Goal: Complete application form: Complete application form

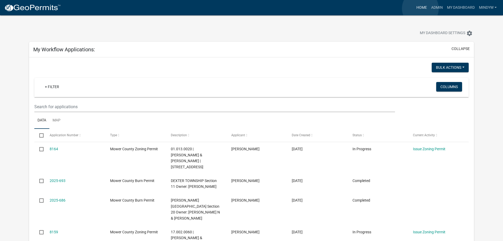
click at [421, 8] on link "Home" at bounding box center [422, 8] width 15 height 10
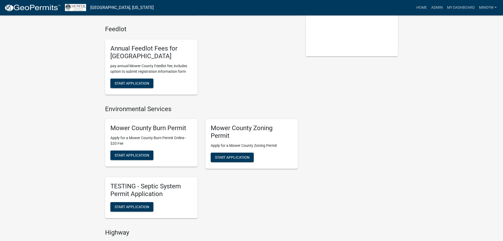
scroll to position [132, 0]
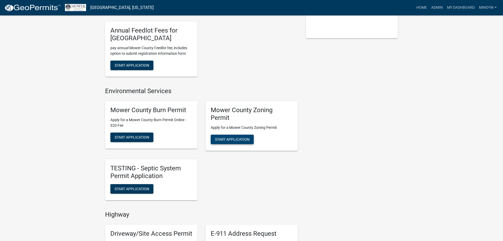
click at [234, 138] on span "Start Application" at bounding box center [232, 139] width 35 height 4
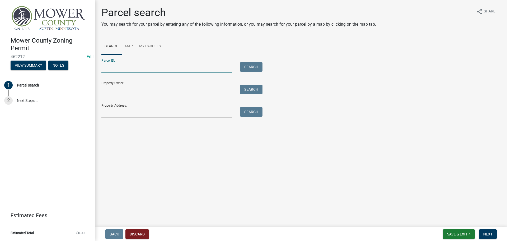
click at [110, 71] on input "Parcel ID:" at bounding box center [166, 67] width 131 height 11
click at [115, 113] on input "Property Address:" at bounding box center [166, 112] width 131 height 11
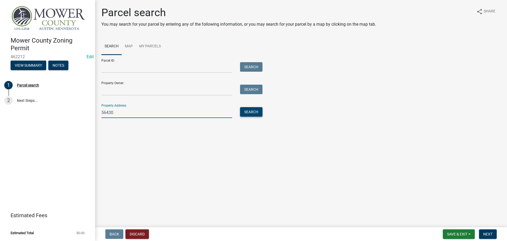
type input "56430"
click at [255, 113] on button "Search" at bounding box center [251, 112] width 22 height 10
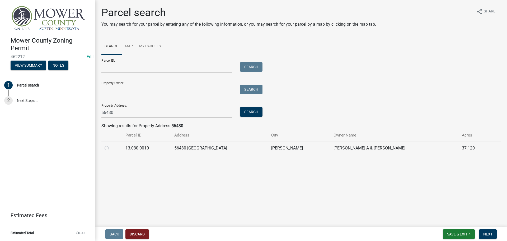
click at [111, 145] on label at bounding box center [111, 145] width 0 height 0
click at [111, 148] on input "radio" at bounding box center [112, 146] width 3 height 3
radio input "true"
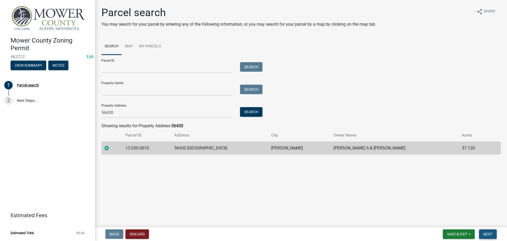
click at [488, 235] on span "Next" at bounding box center [488, 234] width 9 height 4
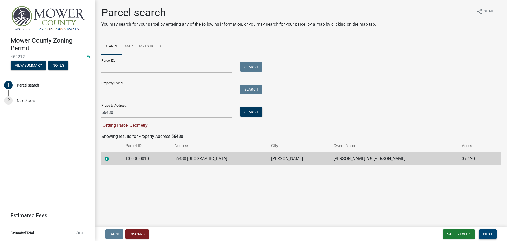
click at [488, 235] on span "Next" at bounding box center [488, 234] width 9 height 4
click at [490, 232] on span "Next" at bounding box center [488, 234] width 9 height 4
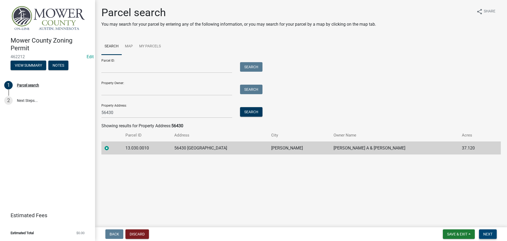
click at [492, 232] on span "Next" at bounding box center [488, 234] width 9 height 4
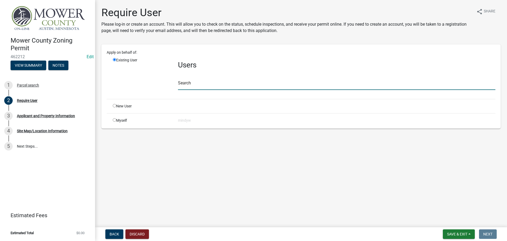
click at [193, 84] on input "text" at bounding box center [337, 84] width 318 height 11
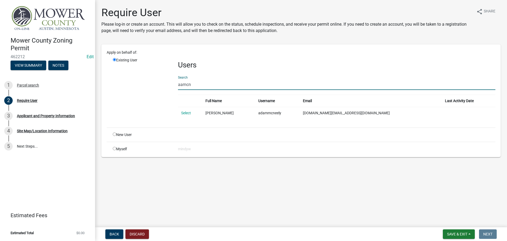
type input "aamcn"
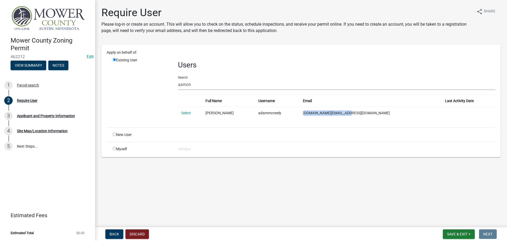
drag, startPoint x: 377, startPoint y: 113, endPoint x: 331, endPoint y: 113, distance: 46.0
click at [331, 113] on td "aamcneely.am@gmail.com" at bounding box center [371, 113] width 142 height 12
copy td "aamcneely.am@gmail.com"
click at [184, 113] on link "Select" at bounding box center [186, 113] width 10 height 4
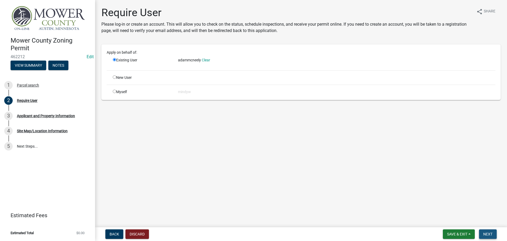
click at [489, 234] on span "Next" at bounding box center [488, 234] width 9 height 4
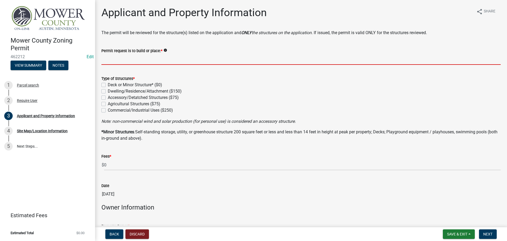
click at [109, 58] on input "Permit request is to build or place: *" at bounding box center [301, 59] width 400 height 11
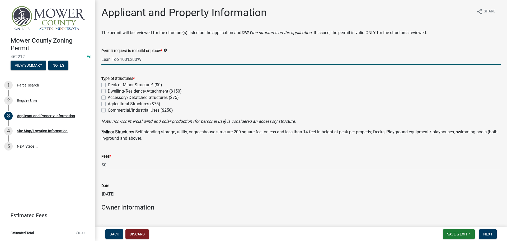
drag, startPoint x: 118, startPoint y: 59, endPoint x: 102, endPoint y: 59, distance: 16.1
click at [102, 59] on input "Lean Too 100'Lx80'W;" at bounding box center [301, 59] width 400 height 11
click at [144, 60] on input "Shed 100'Lx80'W;" at bounding box center [301, 59] width 400 height 11
type input "Shed 100'Lx80'W; Lean Too 40'Lx20'W"
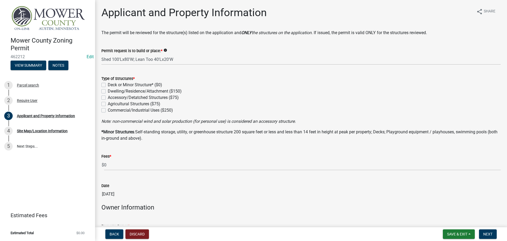
click at [108, 98] on label "Accessory/Detatched Structures ($75)" at bounding box center [143, 97] width 71 height 6
click at [108, 98] on input "Accessory/Detatched Structures ($75)" at bounding box center [109, 95] width 3 height 3
checkbox input "true"
checkbox input "false"
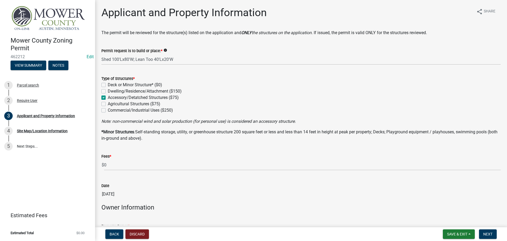
checkbox input "true"
checkbox input "false"
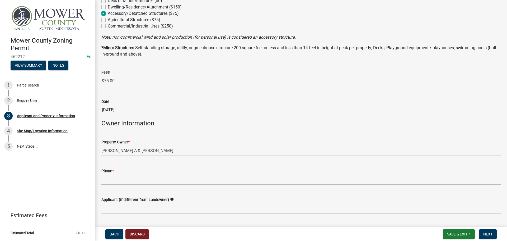
scroll to position [106, 0]
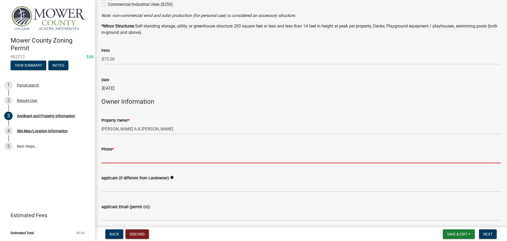
click at [134, 158] on input "Phone *" at bounding box center [301, 157] width 400 height 11
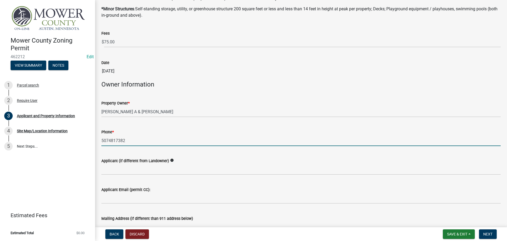
scroll to position [132, 0]
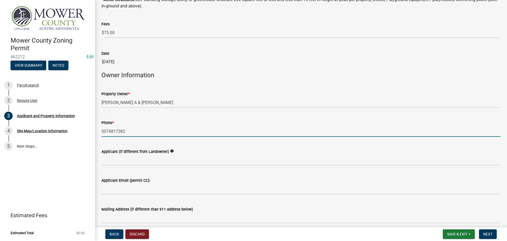
type input "5074817382"
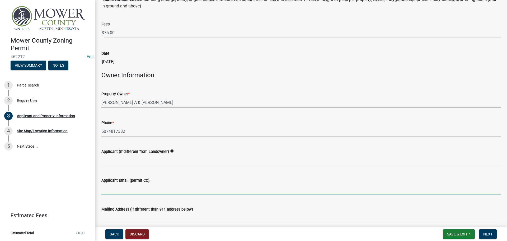
click at [137, 186] on input "Applicant Email (permit CC):" at bounding box center [301, 188] width 400 height 11
paste input "aamcneely.am@gmail.com"
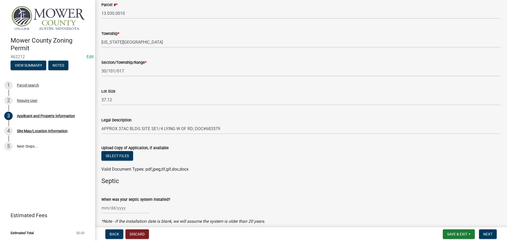
scroll to position [502, 0]
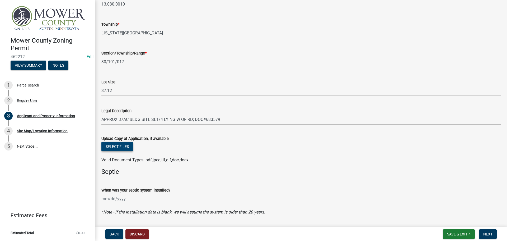
type input "aamcneely.am@gmail.com"
click at [114, 146] on button "Select files" at bounding box center [117, 147] width 32 height 10
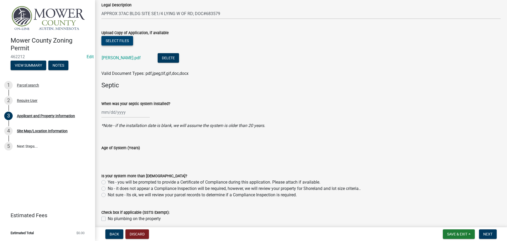
scroll to position [630, 0]
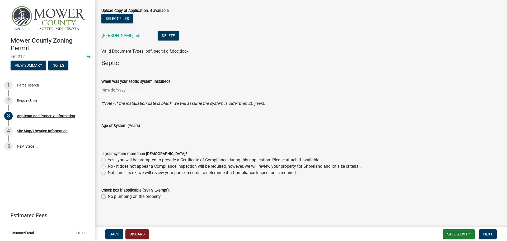
click at [108, 167] on label "No - it does not appear a Compliance Inspection will be required, however, we w…" at bounding box center [234, 166] width 253 height 6
click at [108, 166] on input "No - it does not appear a Compliance Inspection will be required, however, we w…" at bounding box center [109, 164] width 3 height 3
radio input "true"
click at [484, 233] on span "Next" at bounding box center [488, 234] width 9 height 4
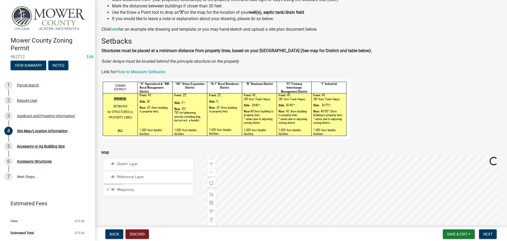
scroll to position [79, 0]
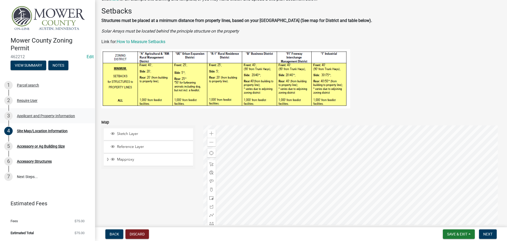
click at [36, 116] on div "Applicant and Property Information" at bounding box center [46, 116] width 58 height 4
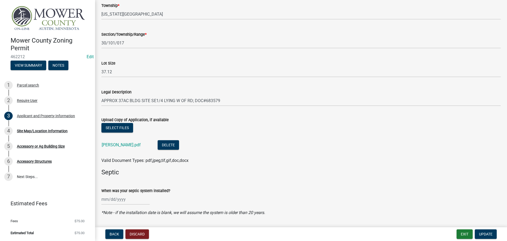
scroll to position [529, 0]
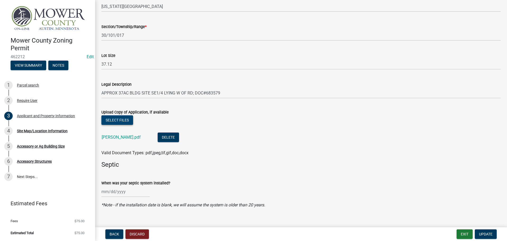
click at [121, 118] on button "Select files" at bounding box center [117, 120] width 32 height 10
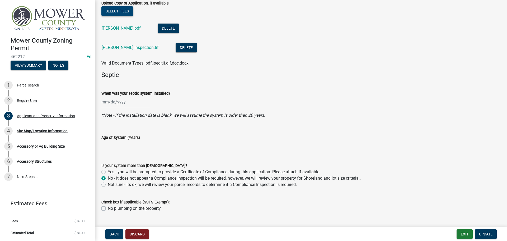
scroll to position [649, 0]
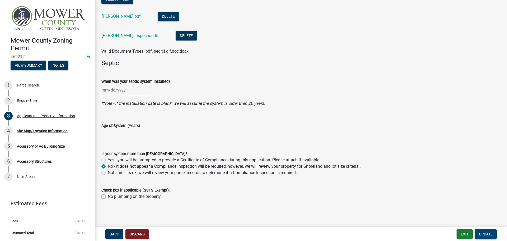
click at [490, 235] on span "Update" at bounding box center [485, 234] width 13 height 4
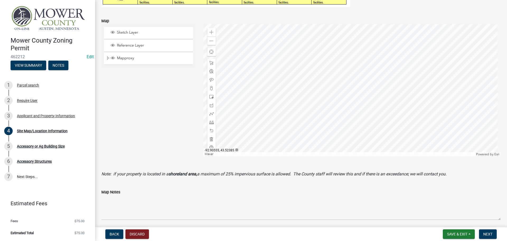
scroll to position [185, 0]
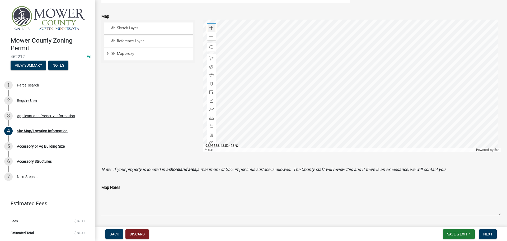
click at [211, 27] on span at bounding box center [212, 28] width 4 height 4
click at [324, 106] on div at bounding box center [352, 86] width 298 height 132
click at [112, 53] on span "Layer List" at bounding box center [113, 53] width 4 height 4
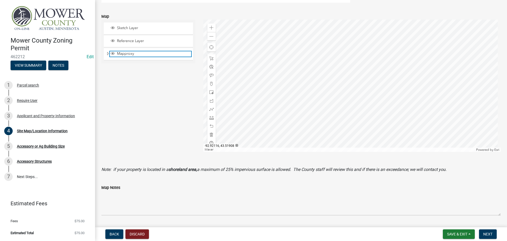
click at [111, 52] on span "Layer List" at bounding box center [113, 53] width 4 height 4
click at [108, 55] on span "Expand" at bounding box center [108, 53] width 4 height 5
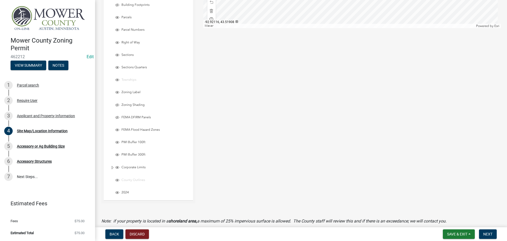
scroll to position [317, 0]
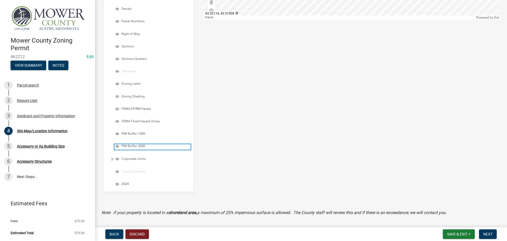
click at [117, 145] on span "Layer List" at bounding box center [117, 146] width 4 height 4
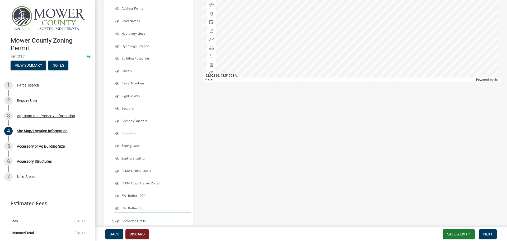
scroll to position [264, 0]
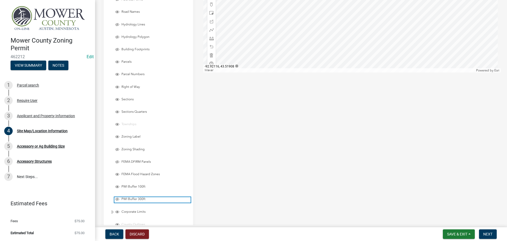
click at [117, 199] on span "Layer List" at bounding box center [117, 199] width 4 height 4
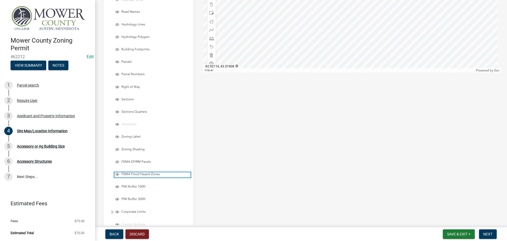
click at [117, 173] on span "Layer List" at bounding box center [117, 174] width 4 height 4
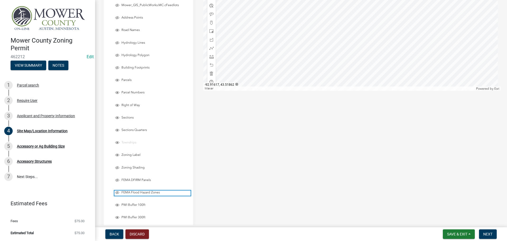
scroll to position [211, 0]
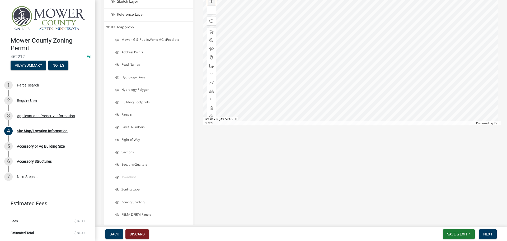
click at [211, 4] on div "Zoom in" at bounding box center [211, 1] width 8 height 8
click at [298, 80] on div at bounding box center [352, 59] width 298 height 132
click at [286, 99] on div at bounding box center [352, 59] width 298 height 132
click at [212, 4] on div "Zoom in" at bounding box center [211, 1] width 8 height 8
click at [386, 72] on div at bounding box center [352, 59] width 298 height 132
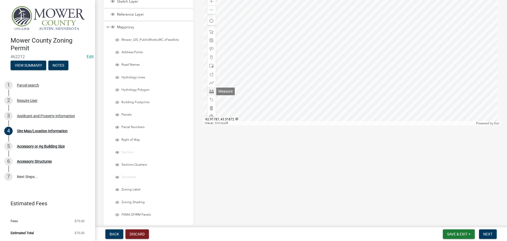
click at [211, 92] on span at bounding box center [212, 91] width 4 height 4
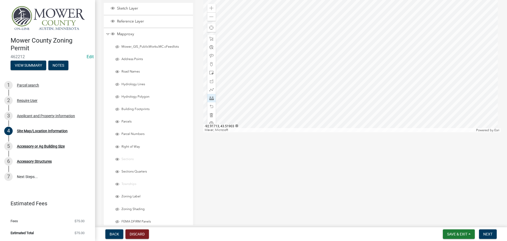
click at [290, 47] on div at bounding box center [352, 66] width 298 height 132
click at [283, 76] on div at bounding box center [352, 66] width 298 height 132
click at [342, 95] on div at bounding box center [352, 66] width 298 height 132
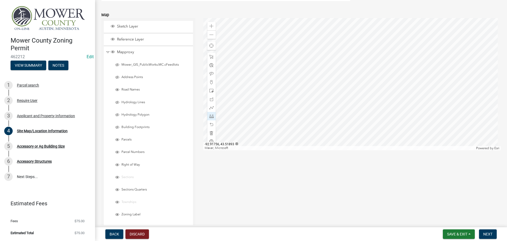
scroll to position [178, 0]
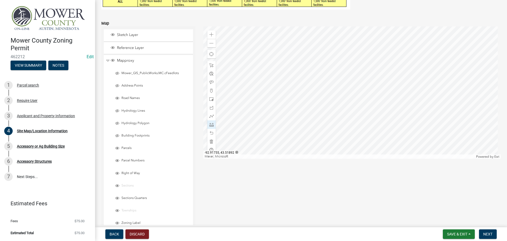
click at [293, 102] on div at bounding box center [352, 92] width 298 height 132
click at [329, 117] on div at bounding box center [352, 92] width 298 height 132
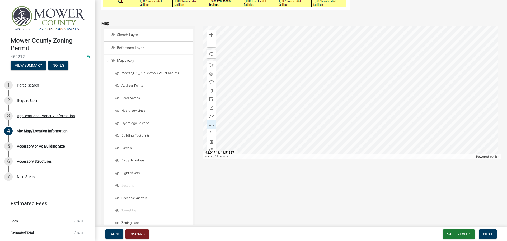
click at [326, 119] on div at bounding box center [352, 92] width 298 height 132
click at [325, 119] on div at bounding box center [352, 92] width 298 height 132
click at [210, 132] on span at bounding box center [212, 133] width 4 height 4
click at [211, 132] on span at bounding box center [212, 133] width 4 height 4
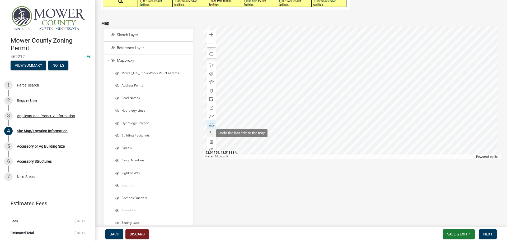
click at [211, 132] on span at bounding box center [212, 133] width 4 height 4
click at [210, 43] on span at bounding box center [212, 43] width 4 height 4
click at [211, 43] on span at bounding box center [212, 43] width 4 height 4
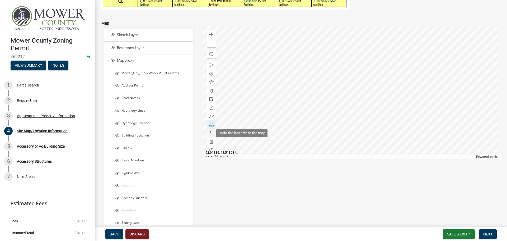
click at [211, 132] on span at bounding box center [212, 133] width 4 height 4
click at [210, 132] on span at bounding box center [212, 133] width 4 height 4
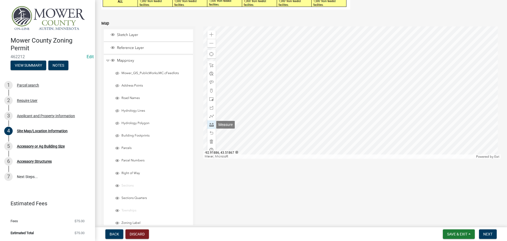
click at [210, 125] on span at bounding box center [212, 124] width 4 height 4
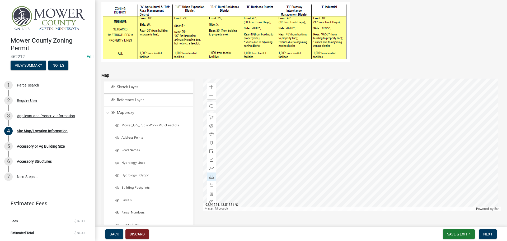
scroll to position [125, 0]
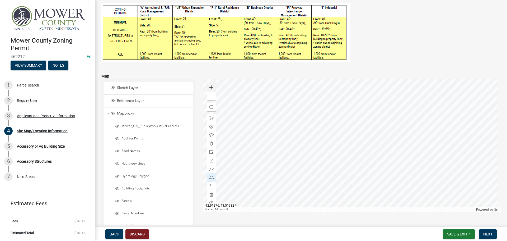
click at [210, 89] on span at bounding box center [212, 87] width 4 height 4
click at [380, 169] on div at bounding box center [352, 145] width 298 height 132
click at [389, 157] on div at bounding box center [352, 145] width 298 height 132
click at [335, 151] on div at bounding box center [352, 145] width 298 height 132
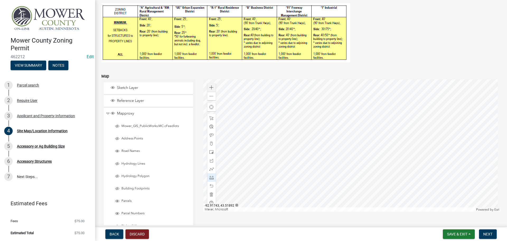
click at [343, 139] on div at bounding box center [352, 145] width 298 height 132
click at [390, 156] on div at bounding box center [352, 145] width 298 height 132
click at [413, 101] on div at bounding box center [352, 145] width 298 height 132
click at [209, 99] on div "Zoom out" at bounding box center [211, 96] width 8 height 8
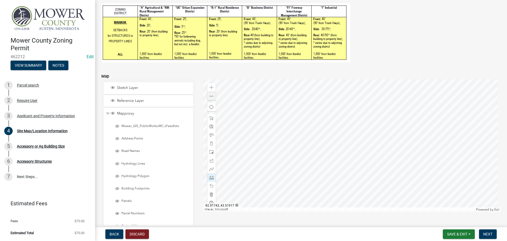
click at [347, 108] on div at bounding box center [352, 145] width 298 height 132
click at [335, 135] on div at bounding box center [352, 145] width 298 height 132
click at [370, 150] on div at bounding box center [352, 145] width 298 height 132
click at [334, 135] on div at bounding box center [352, 145] width 298 height 132
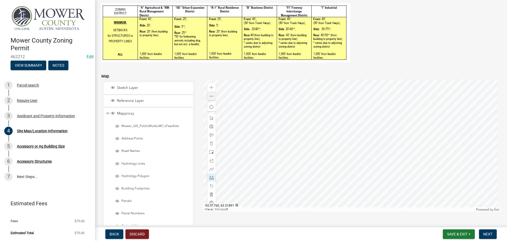
click at [330, 144] on div at bounding box center [352, 145] width 298 height 132
click at [455, 234] on span "Save & Exit" at bounding box center [457, 234] width 20 height 4
click at [444, 209] on button "Save" at bounding box center [454, 207] width 42 height 13
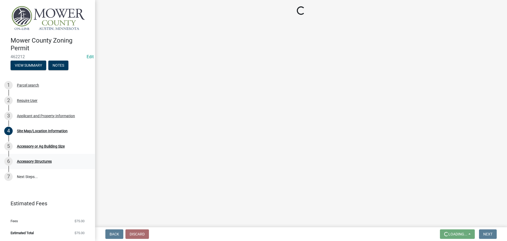
scroll to position [0, 0]
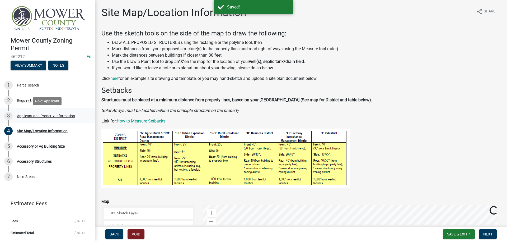
click at [34, 116] on div "Applicant and Property Information" at bounding box center [46, 116] width 58 height 4
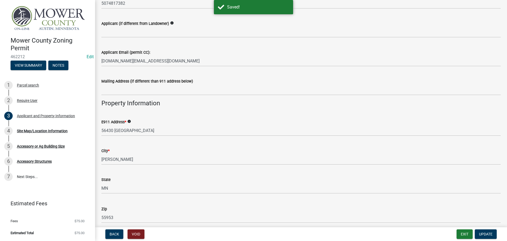
scroll to position [264, 0]
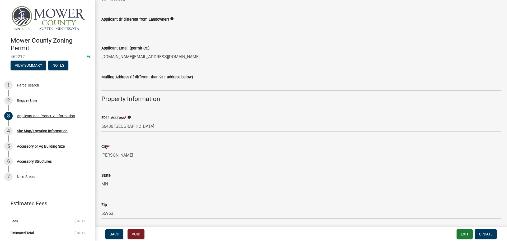
drag, startPoint x: 158, startPoint y: 57, endPoint x: 100, endPoint y: 57, distance: 57.3
click at [100, 57] on div "Applicant Email (permit CC): aamcneely.am@gmail.com" at bounding box center [301, 50] width 407 height 25
click at [483, 233] on span "Update" at bounding box center [485, 234] width 13 height 4
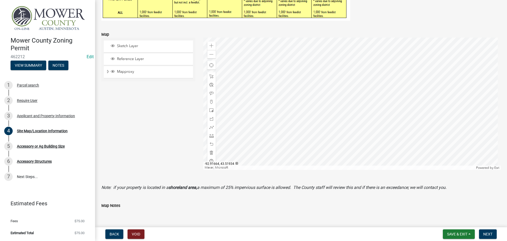
scroll to position [185, 0]
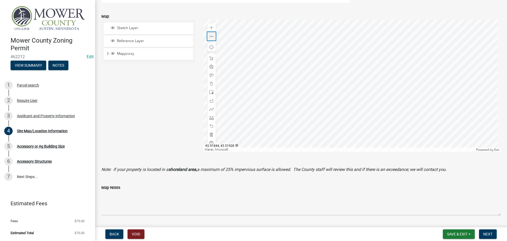
click at [210, 35] on span at bounding box center [212, 36] width 4 height 4
click at [300, 74] on div at bounding box center [352, 86] width 298 height 132
click at [258, 88] on div at bounding box center [352, 86] width 298 height 132
click at [210, 30] on span at bounding box center [212, 28] width 4 height 4
click at [304, 78] on div at bounding box center [352, 86] width 298 height 132
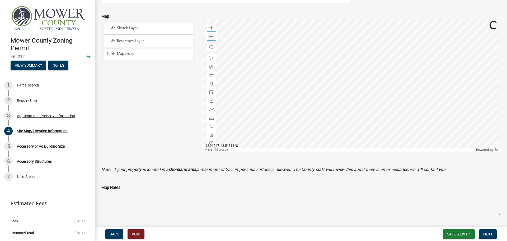
click at [212, 36] on span at bounding box center [212, 36] width 4 height 4
click at [210, 75] on span at bounding box center [212, 75] width 4 height 4
click at [349, 92] on div at bounding box center [352, 86] width 298 height 132
click at [328, 97] on div at bounding box center [352, 86] width 298 height 132
click at [318, 113] on div at bounding box center [352, 86] width 298 height 132
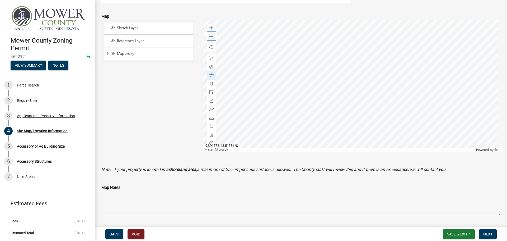
click at [210, 36] on span at bounding box center [212, 36] width 4 height 4
click at [210, 26] on span at bounding box center [212, 28] width 4 height 4
click at [340, 111] on div at bounding box center [352, 86] width 298 height 132
click at [211, 29] on span at bounding box center [212, 28] width 4 height 4
click at [210, 118] on span at bounding box center [212, 117] width 4 height 4
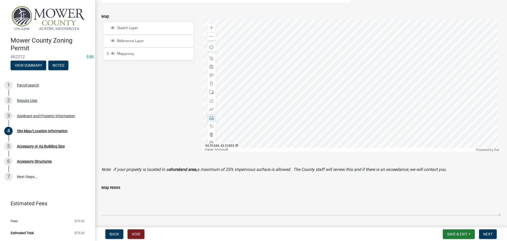
click at [288, 115] on div at bounding box center [352, 86] width 298 height 132
click at [298, 110] on div at bounding box center [352, 86] width 298 height 132
click at [297, 94] on div at bounding box center [352, 86] width 298 height 132
click at [273, 93] on div at bounding box center [352, 86] width 298 height 132
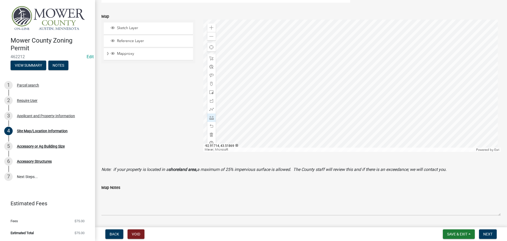
click at [273, 93] on div at bounding box center [352, 86] width 298 height 132
click at [303, 95] on div at bounding box center [352, 86] width 298 height 132
click at [303, 110] on div at bounding box center [352, 86] width 298 height 132
click at [307, 109] on div at bounding box center [352, 86] width 298 height 132
click at [307, 84] on div at bounding box center [352, 86] width 298 height 132
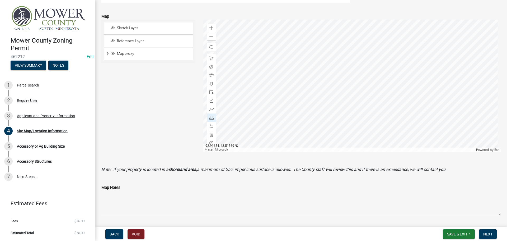
click at [294, 84] on div at bounding box center [352, 86] width 298 height 132
click at [307, 93] on div at bounding box center [352, 86] width 298 height 132
click at [442, 96] on div at bounding box center [352, 86] width 298 height 132
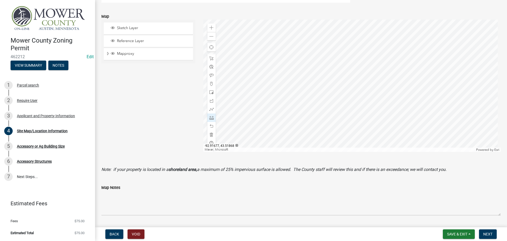
click at [306, 84] on div at bounding box center [352, 86] width 298 height 132
click at [305, 22] on div at bounding box center [352, 86] width 298 height 132
click at [302, 110] on div at bounding box center [352, 86] width 298 height 132
click at [299, 83] on div at bounding box center [352, 86] width 298 height 132
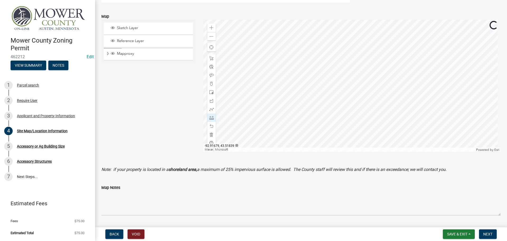
click at [302, 95] on div at bounding box center [352, 86] width 298 height 132
click at [210, 38] on span at bounding box center [212, 36] width 4 height 4
click at [311, 137] on div at bounding box center [352, 86] width 298 height 132
click at [303, 81] on div at bounding box center [352, 86] width 298 height 132
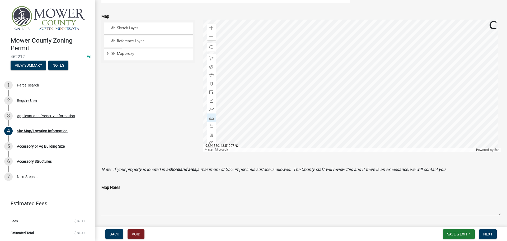
click at [429, 80] on div at bounding box center [352, 86] width 298 height 132
click at [263, 77] on div at bounding box center [352, 86] width 298 height 132
click at [218, 59] on div at bounding box center [352, 86] width 298 height 132
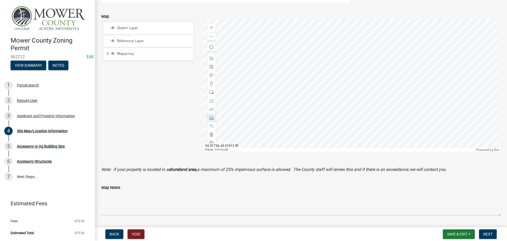
click at [282, 72] on div at bounding box center [352, 86] width 298 height 132
click at [310, 22] on div at bounding box center [352, 86] width 298 height 132
click at [493, 234] on span "Next" at bounding box center [488, 234] width 9 height 4
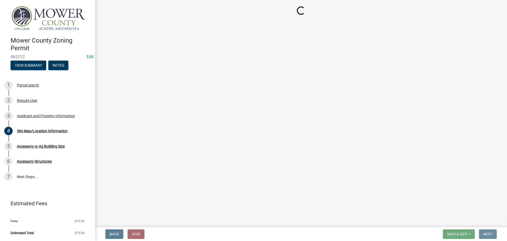
scroll to position [0, 0]
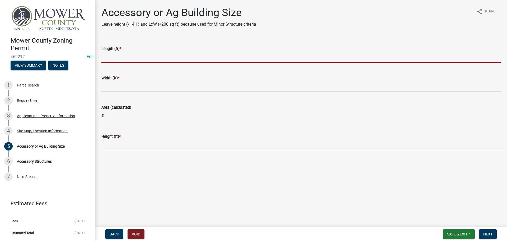
click at [113, 56] on input "text" at bounding box center [301, 57] width 400 height 11
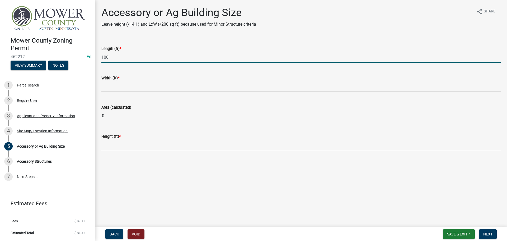
type input "100"
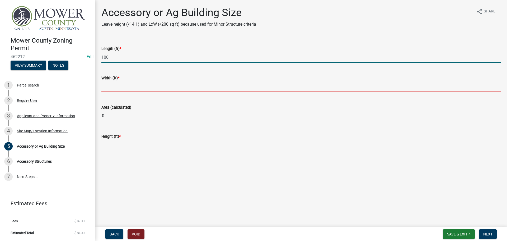
click at [112, 87] on input "text" at bounding box center [301, 86] width 400 height 11
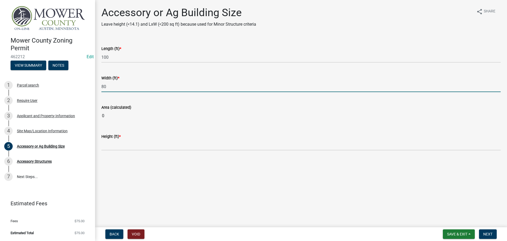
type input "80"
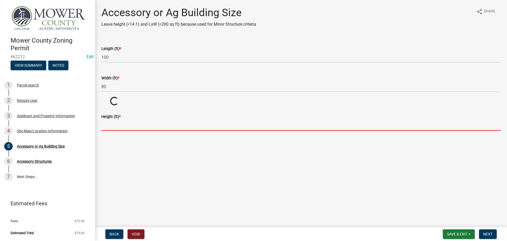
click at [124, 148] on main "Accessory or Ag Building Size Leave height (<14.1) and LxW (<200 sq ft) because…" at bounding box center [301, 112] width 412 height 225
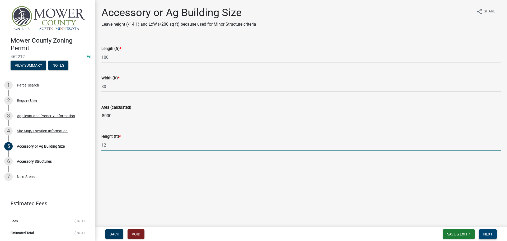
type input "12"
click at [490, 233] on span "Next" at bounding box center [488, 234] width 9 height 4
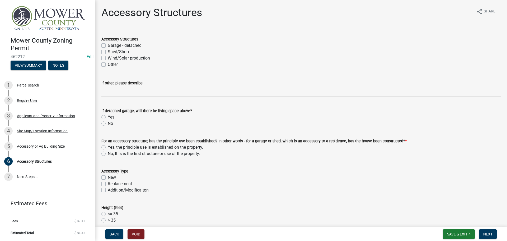
click at [108, 51] on label "Shed/Shop" at bounding box center [118, 52] width 21 height 6
click at [108, 51] on input "Shed/Shop" at bounding box center [109, 50] width 3 height 3
checkbox input "true"
checkbox input "false"
checkbox input "true"
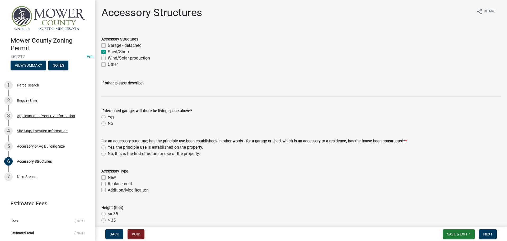
checkbox input "false"
click at [108, 125] on label "No" at bounding box center [110, 123] width 5 height 6
click at [108, 124] on input "No" at bounding box center [109, 121] width 3 height 3
radio input "true"
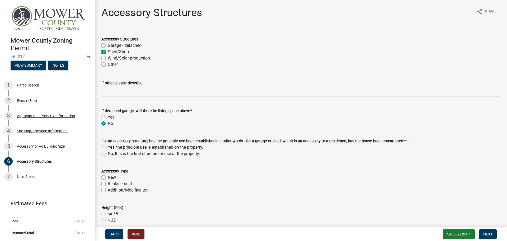
click at [108, 146] on label "Yes, the principle use is established on the property." at bounding box center [155, 147] width 95 height 6
click at [108, 146] on input "Yes, the principle use is established on the property." at bounding box center [109, 145] width 3 height 3
radio input "true"
click at [108, 177] on label "New" at bounding box center [112, 177] width 8 height 6
click at [108, 177] on input "New" at bounding box center [109, 175] width 3 height 3
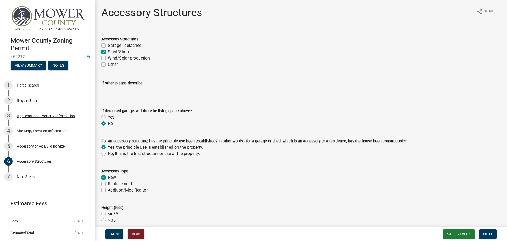
checkbox input "true"
checkbox input "false"
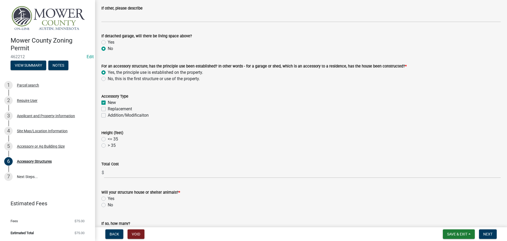
scroll to position [79, 0]
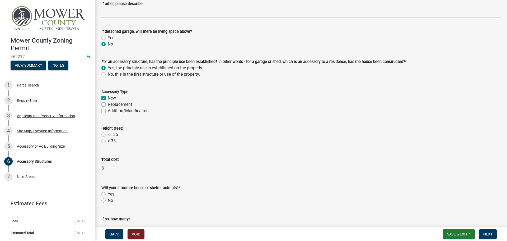
click at [108, 135] on label "<= 35" at bounding box center [113, 134] width 10 height 6
click at [108, 135] on input "<= 35" at bounding box center [109, 132] width 3 height 3
radio input "true"
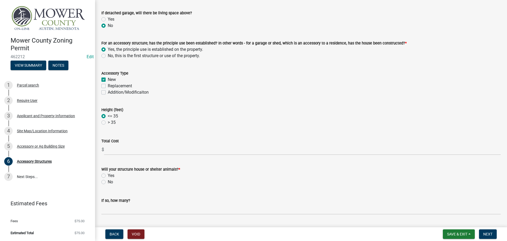
scroll to position [106, 0]
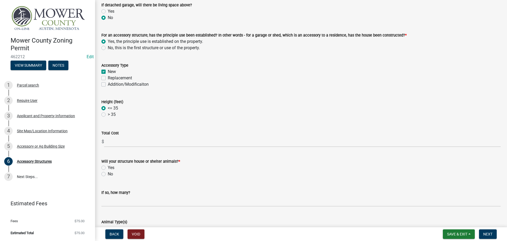
click at [108, 174] on label "No" at bounding box center [110, 174] width 5 height 6
click at [108, 174] on input "No" at bounding box center [109, 172] width 3 height 3
radio input "true"
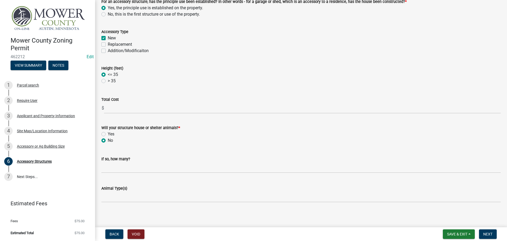
scroll to position [141, 0]
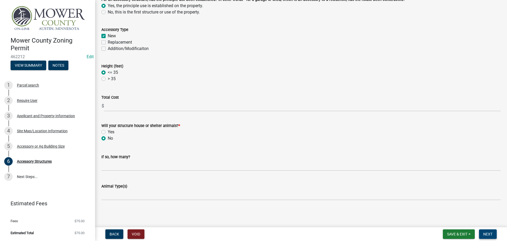
click at [490, 234] on span "Next" at bounding box center [488, 234] width 9 height 4
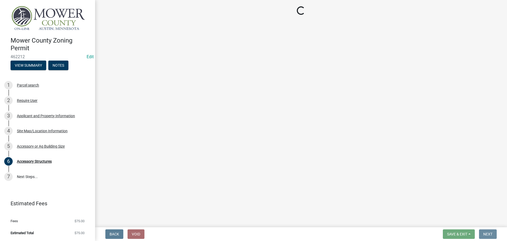
scroll to position [0, 0]
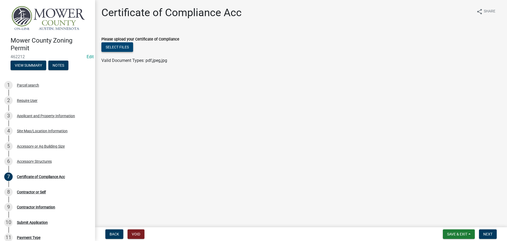
click at [119, 49] on button "Select files" at bounding box center [117, 47] width 32 height 10
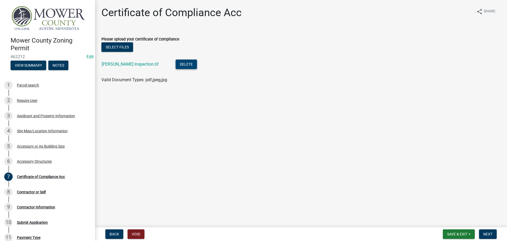
click at [176, 67] on button "Delete" at bounding box center [186, 64] width 21 height 10
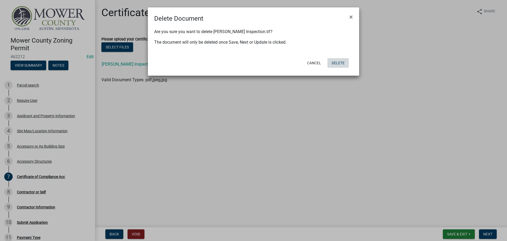
click at [337, 62] on button "Delete" at bounding box center [338, 63] width 21 height 10
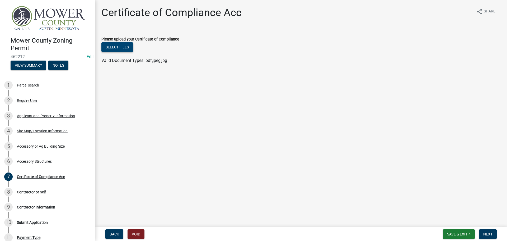
click at [120, 47] on button "Select files" at bounding box center [117, 47] width 32 height 10
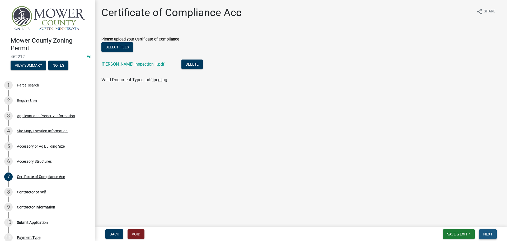
click at [490, 233] on span "Next" at bounding box center [488, 234] width 9 height 4
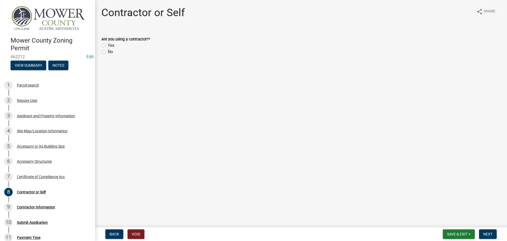
click at [108, 52] on label "No" at bounding box center [110, 52] width 5 height 6
click at [108, 52] on input "No" at bounding box center [109, 50] width 3 height 3
radio input "true"
click at [492, 233] on span "Next" at bounding box center [488, 234] width 9 height 4
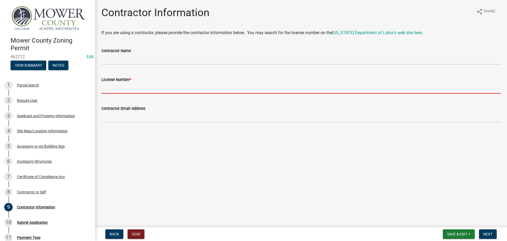
click at [117, 87] on input "License Number *" at bounding box center [301, 88] width 400 height 11
type input "NA"
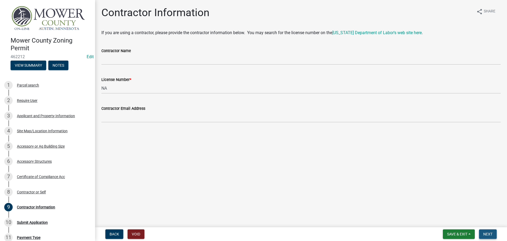
click at [485, 236] on button "Next" at bounding box center [488, 234] width 18 height 10
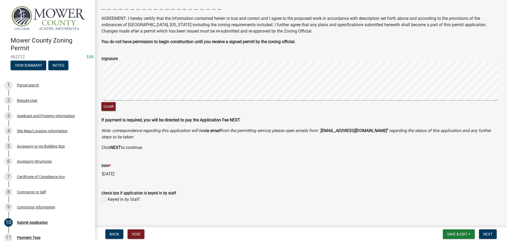
scroll to position [77, 0]
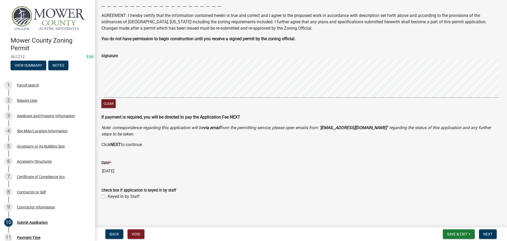
click at [108, 197] on label "Keyed in by Staff" at bounding box center [124, 196] width 32 height 6
click at [108, 197] on input "Keyed in by Staff" at bounding box center [109, 194] width 3 height 3
checkbox input "true"
click at [488, 234] on span "Next" at bounding box center [488, 234] width 9 height 4
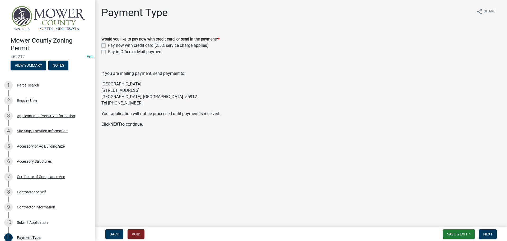
click at [108, 52] on label "Pay in Office or Mail payment" at bounding box center [135, 52] width 55 height 6
click at [108, 52] on input "Pay in Office or Mail payment" at bounding box center [109, 50] width 3 height 3
checkbox input "true"
checkbox input "false"
checkbox input "true"
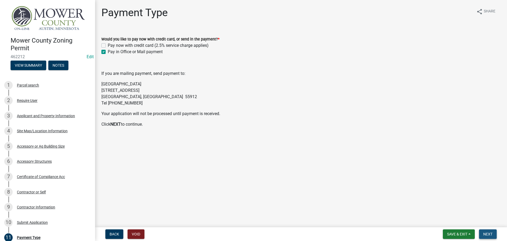
click at [495, 234] on button "Next" at bounding box center [488, 234] width 18 height 10
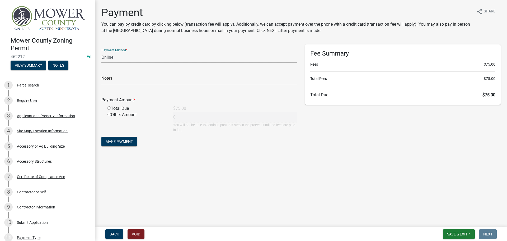
click at [120, 57] on select "Credit Card POS Check Cash Online" at bounding box center [199, 57] width 196 height 11
select select "0: 2"
click at [101, 52] on select "Credit Card POS Check Cash Online" at bounding box center [199, 57] width 196 height 11
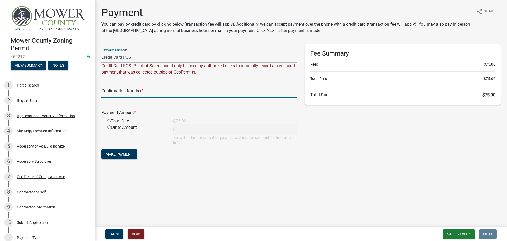
click at [126, 89] on input "text" at bounding box center [199, 92] width 196 height 11
type input "180662780"
click at [109, 120] on input "radio" at bounding box center [109, 120] width 3 height 3
radio input "true"
type input "75"
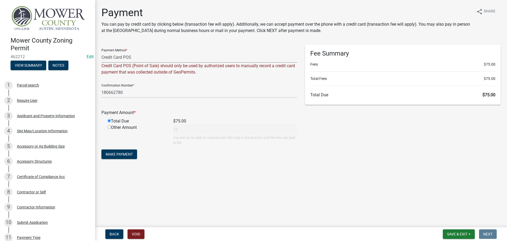
click at [126, 57] on select "Credit Card POS Check Cash Online" at bounding box center [199, 57] width 196 height 11
select select "3: 3"
click at [101, 52] on select "Credit Card POS Check Cash Online" at bounding box center [199, 57] width 196 height 11
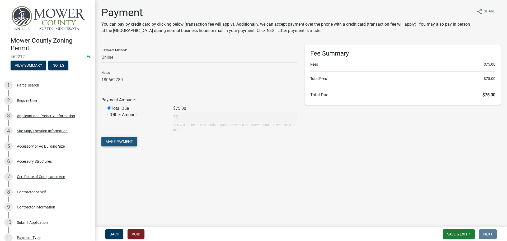
click at [118, 142] on span "Make Payment" at bounding box center [119, 141] width 27 height 4
click at [118, 58] on select "Credit Card POS Check Cash Online" at bounding box center [199, 57] width 196 height 11
select select "0: 2"
click at [101, 52] on select "Credit Card POS Check Cash Online" at bounding box center [199, 57] width 196 height 11
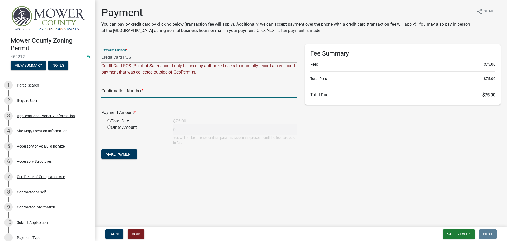
click at [121, 92] on input "text" at bounding box center [199, 92] width 196 height 11
type input "180662780"
click at [110, 119] on input "radio" at bounding box center [109, 120] width 3 height 3
radio input "true"
type input "75"
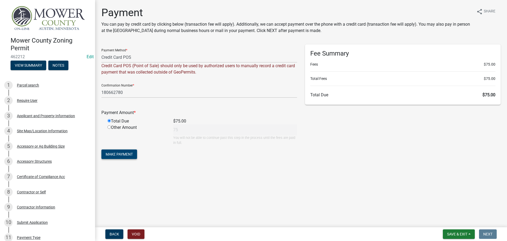
click at [118, 155] on span "Make Payment" at bounding box center [119, 154] width 27 height 4
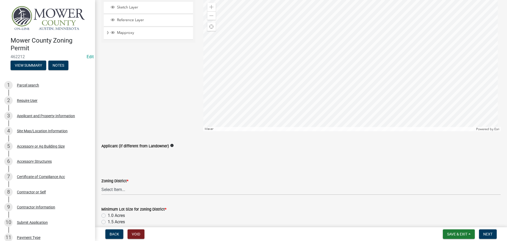
scroll to position [79, 0]
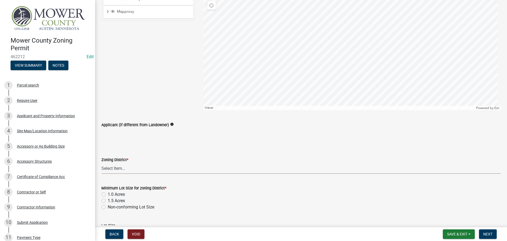
click at [125, 170] on select "Select Item... Agricultural District Rural Management District Urban Expansion …" at bounding box center [301, 168] width 400 height 11
click at [101, 163] on select "Select Item... Agricultural District Rural Management District Urban Expansion …" at bounding box center [301, 168] width 400 height 11
select select "b3482f8c-74ac-4d6a-bff7-6eca71038996"
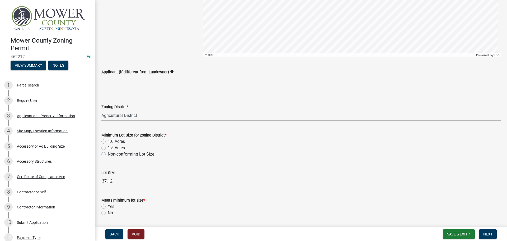
click at [108, 147] on label "1.5 Acres" at bounding box center [116, 148] width 17 height 6
click at [108, 147] on input "1.5 Acres" at bounding box center [109, 146] width 3 height 3
radio input "true"
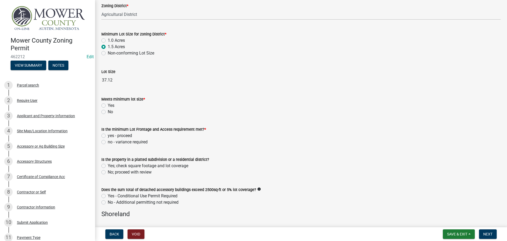
scroll to position [238, 0]
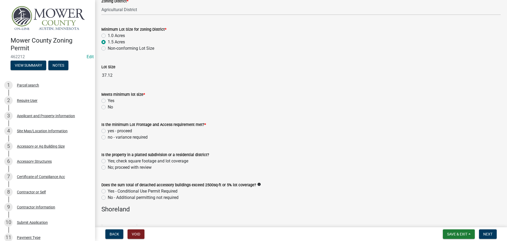
click at [108, 101] on label "Yes" at bounding box center [111, 101] width 7 height 6
click at [108, 101] on input "Yes" at bounding box center [109, 99] width 3 height 3
radio input "true"
click at [108, 131] on label "yes - proceed" at bounding box center [120, 131] width 24 height 6
click at [108, 131] on input "yes - proceed" at bounding box center [109, 129] width 3 height 3
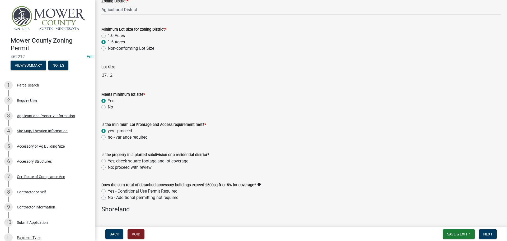
radio input "true"
click at [108, 168] on label "No; proceed with review" at bounding box center [130, 167] width 44 height 6
click at [108, 168] on input "No; proceed with review" at bounding box center [109, 165] width 3 height 3
radio input "true"
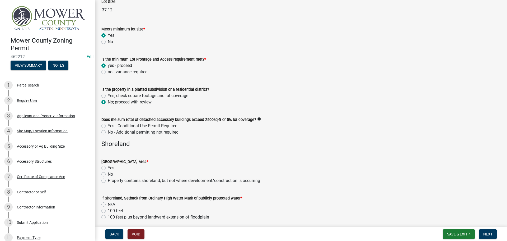
scroll to position [317, 0]
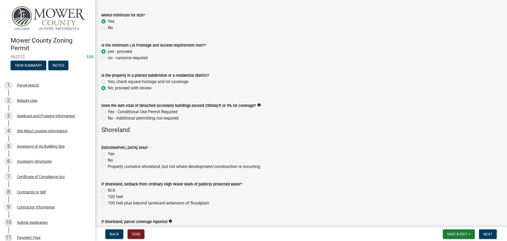
click at [108, 118] on label "No - Additional permitting not required" at bounding box center [143, 118] width 71 height 6
click at [108, 118] on input "No - Additional permitting not required" at bounding box center [109, 116] width 3 height 3
radio input "true"
click at [108, 154] on label "Yes" at bounding box center [111, 154] width 7 height 6
click at [108, 154] on input "Yes" at bounding box center [109, 152] width 3 height 3
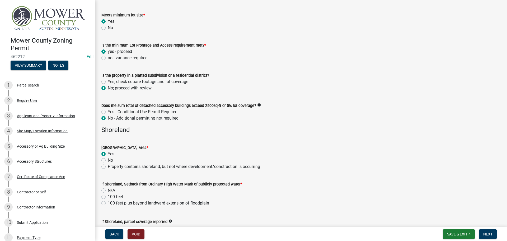
radio input "true"
click at [108, 203] on label "100 feet plus beyond landward extension of floodplain" at bounding box center [158, 203] width 101 height 6
click at [108, 203] on input "100 feet plus beyond landward extension of floodplain" at bounding box center [109, 201] width 3 height 3
radio input "true"
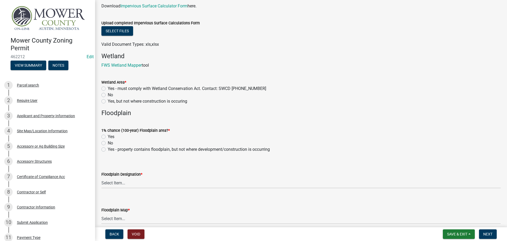
scroll to position [555, 0]
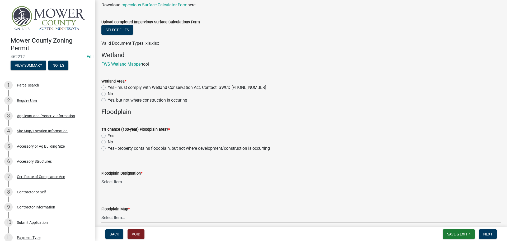
click at [141, 220] on select "Select Item... Community 270307; Panel #27099________ COMMUNITY 270307 PANEL # …" at bounding box center [301, 217] width 400 height 11
click at [143, 185] on select "Select Item... FEMA Zone X, unshaded: Area of minimal flood risk FEMA Zone X, s…" at bounding box center [301, 181] width 400 height 11
click at [108, 147] on label "Yes - property contains floodplain, but not where development/construction is o…" at bounding box center [189, 148] width 162 height 6
click at [108, 147] on input "Yes - property contains floodplain, but not where development/construction is o…" at bounding box center [109, 146] width 3 height 3
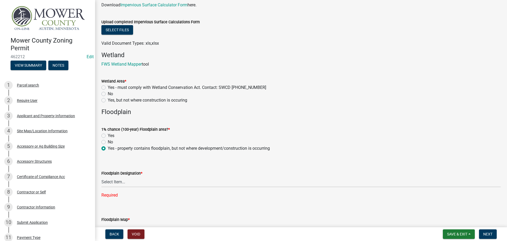
radio input "true"
click at [108, 94] on label "No" at bounding box center [110, 94] width 5 height 6
click at [108, 94] on input "No" at bounding box center [109, 92] width 3 height 3
radio input "true"
click at [121, 186] on select "Select Item... FEMA Zone X, unshaded: Area of minimal flood risk FEMA Zone X, s…" at bounding box center [301, 181] width 400 height 11
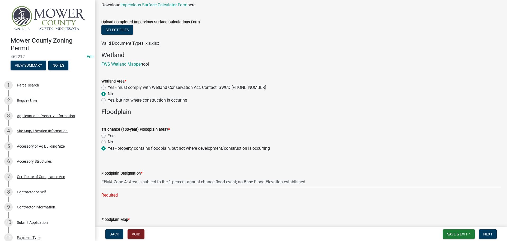
click at [101, 176] on select "Select Item... FEMA Zone X, unshaded: Area of minimal flood risk FEMA Zone X, s…" at bounding box center [301, 181] width 400 height 11
select select "124278ef-50a3-4a5d-b789-81aa8ca04f94"
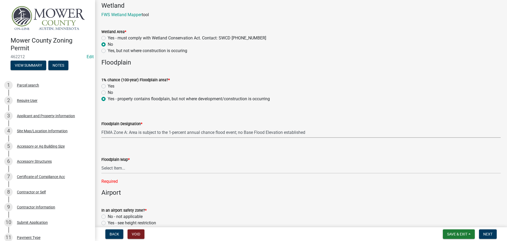
scroll to position [608, 0]
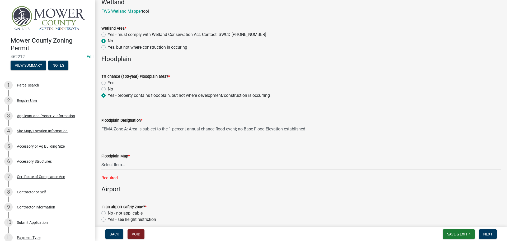
click at [138, 166] on select "Select Item... Community 270307; Panel #27099________ COMMUNITY 270307 PANEL # …" at bounding box center [301, 164] width 400 height 11
click at [101, 159] on select "Select Item... Community 270307; Panel #27099________ COMMUNITY 270307 PANEL # …" at bounding box center [301, 164] width 400 height 11
select select "2b23fe42-ee09-4b45-8084-ff8cac61a621"
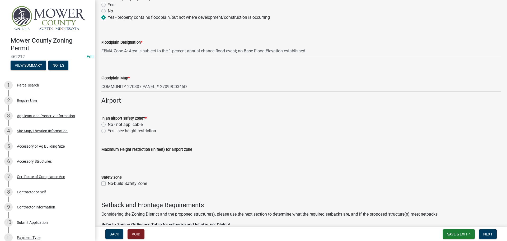
scroll to position [687, 0]
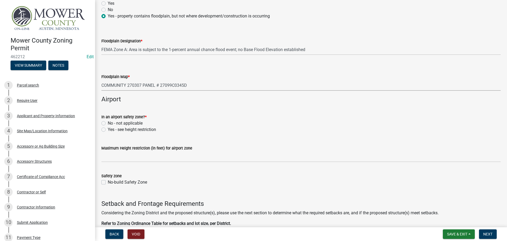
click at [108, 124] on label "No - not applicable" at bounding box center [125, 123] width 35 height 6
click at [108, 123] on input "No - not applicable" at bounding box center [109, 121] width 3 height 3
radio input "true"
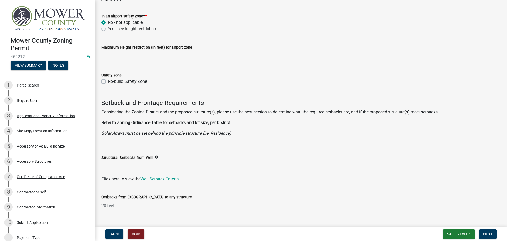
scroll to position [793, 0]
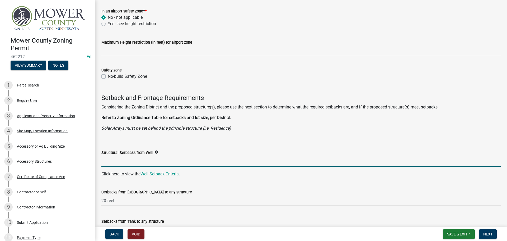
click at [129, 162] on input "Structural Setbacks from Well" at bounding box center [301, 161] width 400 height 11
type input "3Ft"
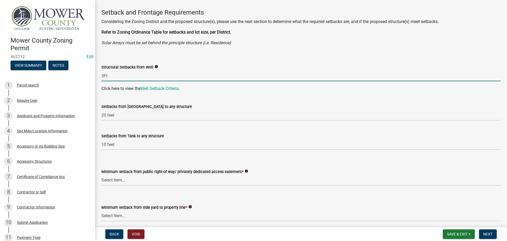
scroll to position [899, 0]
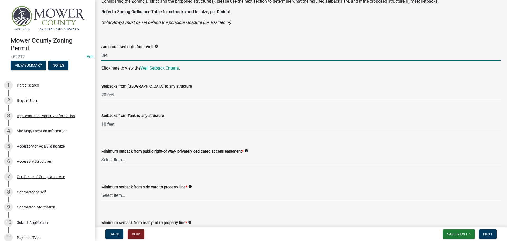
click at [128, 162] on select "Select Item... 25 feet 40 feet 90 feet from Trunk Highways 25 feet* double fron…" at bounding box center [301, 159] width 400 height 11
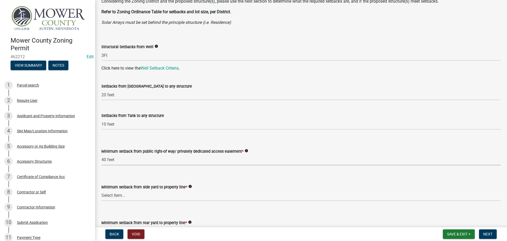
click at [101, 154] on select "Select Item... 25 feet 40 feet 90 feet from Trunk Highways 25 feet* double fron…" at bounding box center [301, 159] width 400 height 11
select select "c47060ae-5a59-4598-aaca-6dd441bdfcfe"
click at [132, 195] on select "Select Item... 5 feet 20 feet 30 feet 40 feet 75 feet Livestock (not a feedlot)…" at bounding box center [301, 195] width 400 height 11
click at [101, 190] on select "Select Item... 5 feet 20 feet 30 feet 40 feet 75 feet Livestock (not a feedlot)…" at bounding box center [301, 195] width 400 height 11
select select "9a9d9ea8-ba4c-4382-ad6b-de95ff89fc1c"
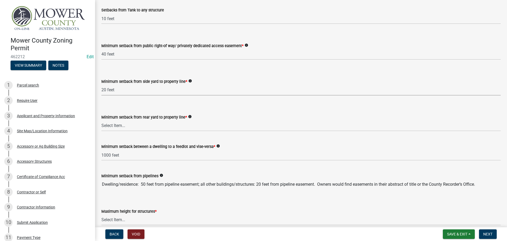
scroll to position [1004, 0]
click at [135, 127] on select "Select Item... 20 feet 25 feet 40 feet 50 feet Livestock (not a feedlot), fur-b…" at bounding box center [301, 125] width 400 height 11
click at [101, 120] on select "Select Item... 20 feet 25 feet 40 feet 50 feet Livestock (not a feedlot), fur-b…" at bounding box center [301, 125] width 400 height 11
select select "aed63dd0-ddda-46d5-8ef8-3a5d93ffbb59"
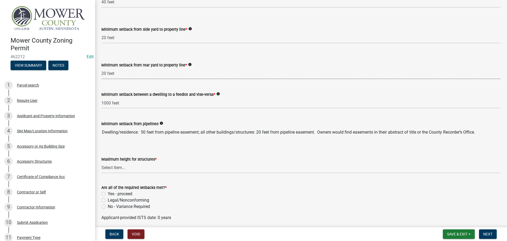
scroll to position [1057, 0]
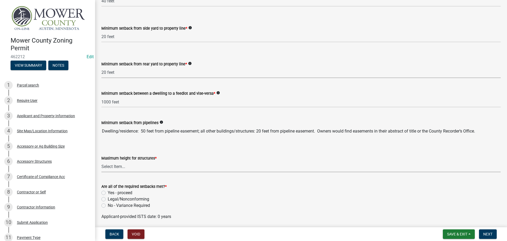
click at [156, 169] on select "Select Item... 35 feet 45 feet Agricultural Structure - exempt Other structure …" at bounding box center [301, 166] width 400 height 11
click at [101, 161] on select "Select Item... 35 feet 45 feet Agricultural Structure - exempt Other structure …" at bounding box center [301, 166] width 400 height 11
select select "f85b0be6-0ba0-4e52-abd8-9a831d915a76"
click at [108, 192] on label "Yes - proceed" at bounding box center [120, 192] width 25 height 6
click at [108, 192] on input "Yes - proceed" at bounding box center [109, 190] width 3 height 3
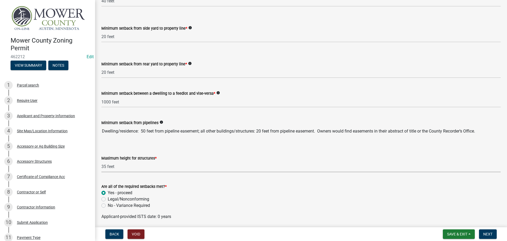
radio input "true"
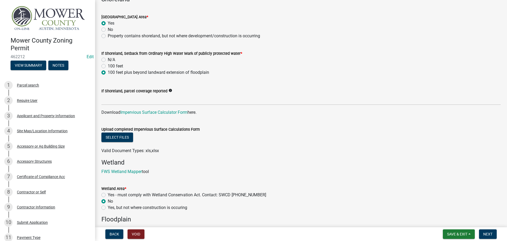
scroll to position [449, 0]
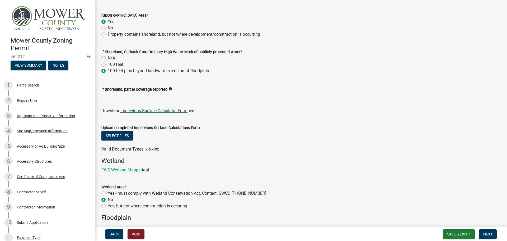
click at [150, 111] on link "Impervious Surface Calculator Form" at bounding box center [154, 110] width 67 height 5
click at [118, 133] on button "Select files" at bounding box center [117, 136] width 32 height 10
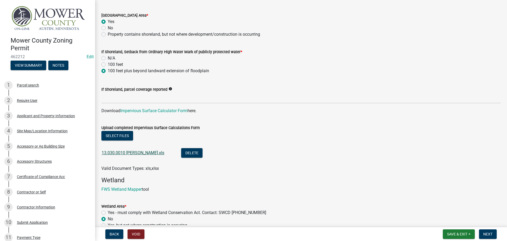
click at [137, 153] on link "13.030.0010 [PERSON_NAME].xls" at bounding box center [133, 152] width 63 height 5
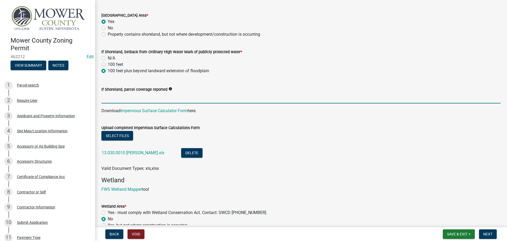
click at [148, 97] on input "If Shoreland, parcel coverage reported" at bounding box center [301, 97] width 400 height 11
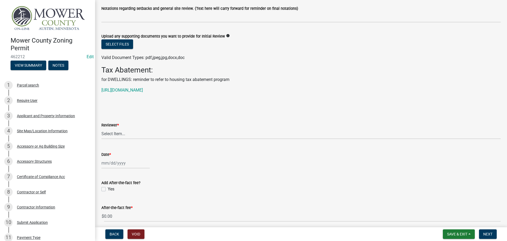
scroll to position [1401, 0]
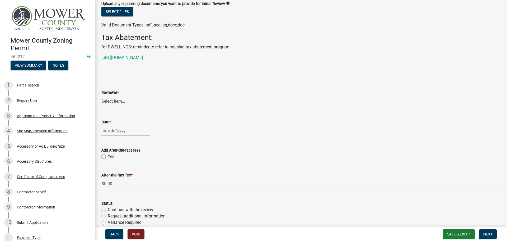
type input "4%"
click at [140, 99] on select "Select Item... [PERSON_NAME] [PERSON_NAME] [PERSON_NAME] [PERSON_NAME] [PERSON_…" at bounding box center [301, 101] width 400 height 11
click at [101, 96] on select "Select Item... [PERSON_NAME] [PERSON_NAME] [PERSON_NAME] [PERSON_NAME] [PERSON_…" at bounding box center [301, 101] width 400 height 11
select select "d30c6f89-be7e-468b-bfd6-a0324d9e8ee6"
click at [113, 134] on div at bounding box center [125, 130] width 48 height 11
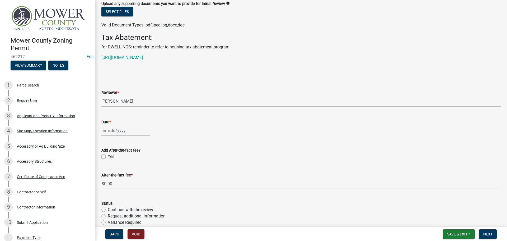
select select "8"
select select "2025"
click at [108, 175] on div "11" at bounding box center [107, 175] width 8 height 8
type input "[DATE]"
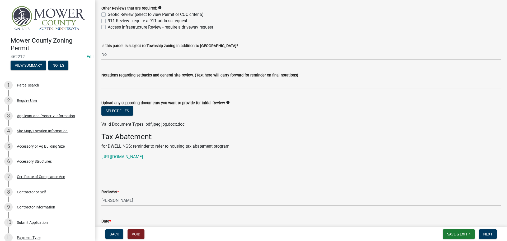
scroll to position [1295, 0]
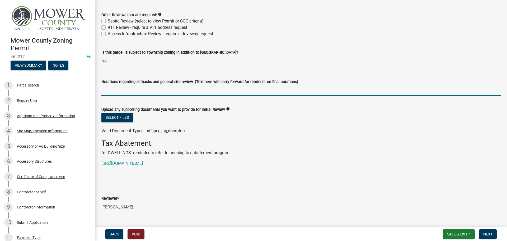
click at [121, 88] on input "Notations regarding setbacks and general site review. (Text here will carry for…" at bounding box center [301, 90] width 400 height 11
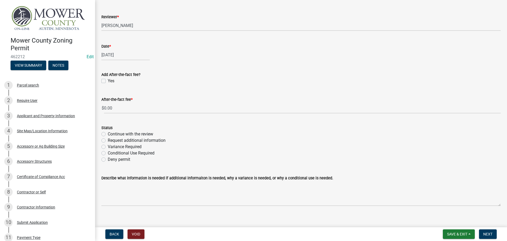
scroll to position [1482, 0]
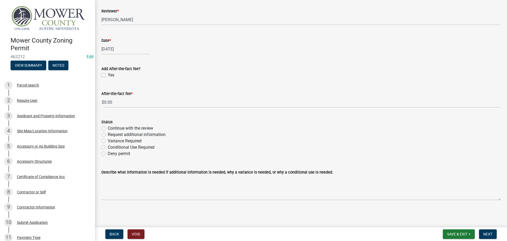
type input "Meets elevation requirements for Zone A"
click at [108, 128] on label "Continue with the review" at bounding box center [130, 128] width 45 height 6
click at [108, 128] on input "Continue with the review" at bounding box center [109, 126] width 3 height 3
radio input "true"
click at [487, 234] on span "Next" at bounding box center [488, 234] width 9 height 4
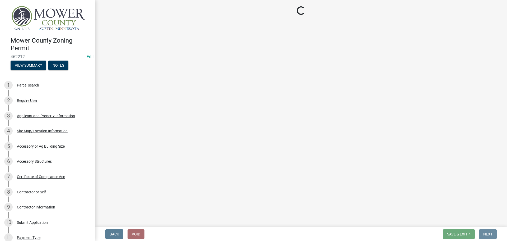
scroll to position [0, 0]
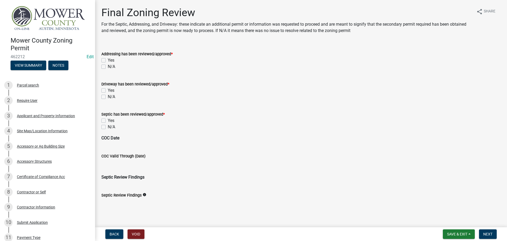
click at [108, 67] on label "N/A" at bounding box center [111, 66] width 7 height 6
click at [108, 67] on input "N/A" at bounding box center [109, 64] width 3 height 3
checkbox input "true"
checkbox input "false"
checkbox input "true"
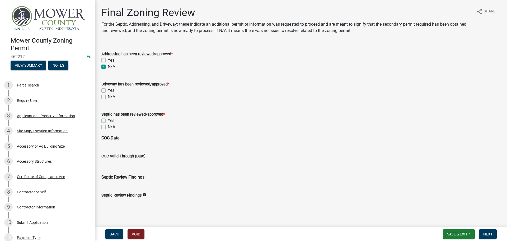
click at [108, 96] on label "N/A" at bounding box center [111, 97] width 7 height 6
click at [108, 96] on input "N/A" at bounding box center [109, 95] width 3 height 3
checkbox input "true"
checkbox input "false"
checkbox input "true"
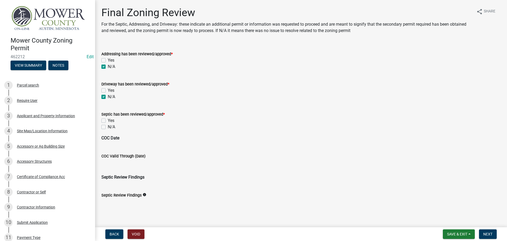
click at [108, 120] on label "Yes" at bounding box center [111, 120] width 7 height 6
click at [108, 120] on input "Yes" at bounding box center [109, 118] width 3 height 3
checkbox input "true"
checkbox input "false"
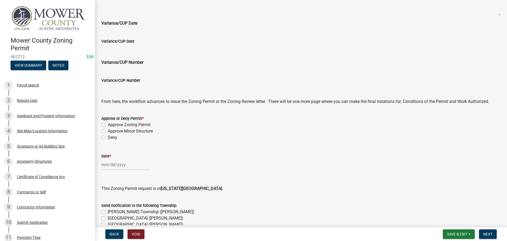
scroll to position [238, 0]
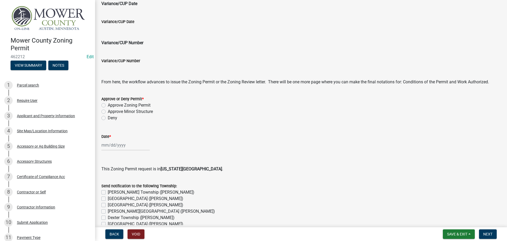
click at [108, 106] on label "Approve Zoning Permit" at bounding box center [129, 105] width 43 height 6
click at [108, 105] on input "Approve Zoning Permit" at bounding box center [109, 103] width 3 height 3
radio input "true"
click at [121, 147] on div at bounding box center [125, 145] width 48 height 11
select select "8"
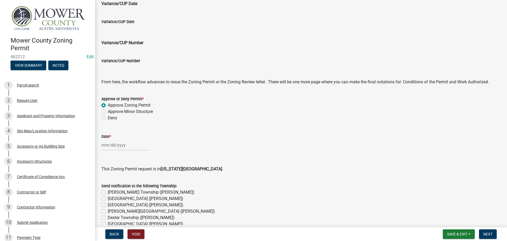
select select "2025"
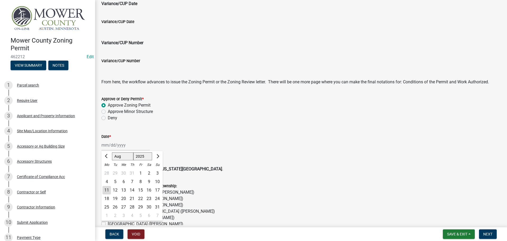
click at [105, 191] on div "11" at bounding box center [107, 190] width 8 height 8
type input "[DATE]"
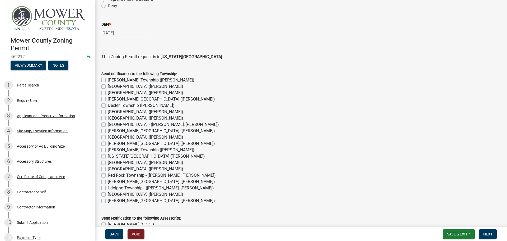
scroll to position [370, 0]
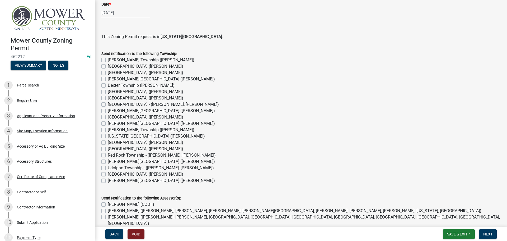
click at [108, 136] on label "[US_STATE][GEOGRAPHIC_DATA] ([PERSON_NAME])" at bounding box center [156, 136] width 97 height 6
click at [108, 136] on input "[US_STATE][GEOGRAPHIC_DATA] ([PERSON_NAME])" at bounding box center [109, 134] width 3 height 3
checkbox input "true"
checkbox input "false"
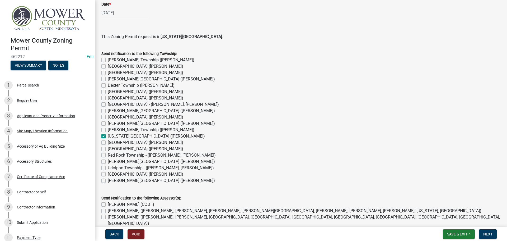
checkbox input "false"
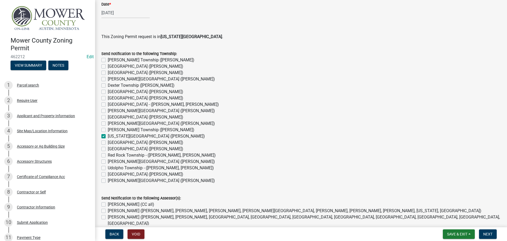
checkbox input "false"
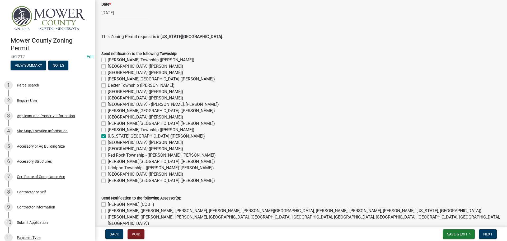
checkbox input "true"
checkbox input "false"
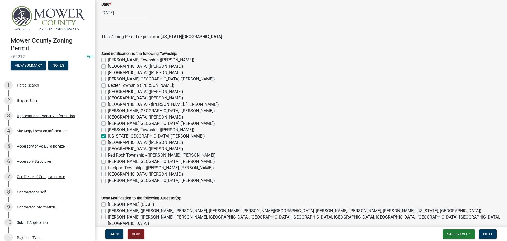
checkbox input "false"
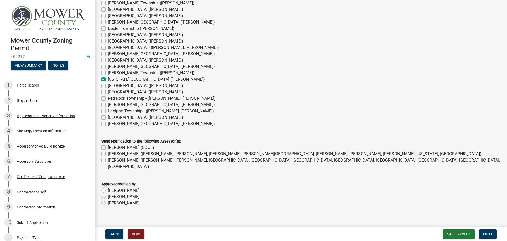
scroll to position [427, 0]
click at [108, 146] on label "[PERSON_NAME] (CC all)" at bounding box center [131, 147] width 47 height 6
click at [108, 146] on input "[PERSON_NAME] (CC all)" at bounding box center [109, 145] width 3 height 3
checkbox input "true"
checkbox input "false"
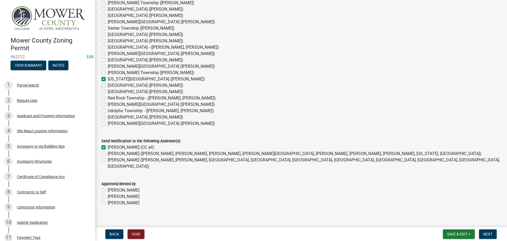
checkbox input "false"
drag, startPoint x: 105, startPoint y: 152, endPoint x: 105, endPoint y: 156, distance: 4.0
click at [108, 152] on label "[PERSON_NAME] ([PERSON_NAME], [PERSON_NAME], [PERSON_NAME], [PERSON_NAME][GEOGR…" at bounding box center [295, 153] width 374 height 6
click at [108, 152] on input "[PERSON_NAME] ([PERSON_NAME], [PERSON_NAME], [PERSON_NAME], [PERSON_NAME][GEOGR…" at bounding box center [109, 151] width 3 height 3
checkbox input "true"
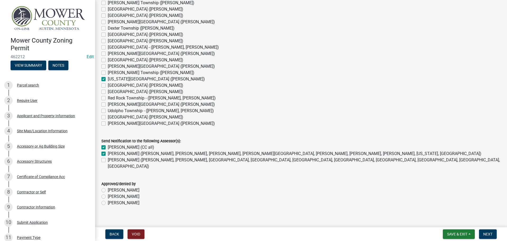
checkbox input "true"
checkbox input "false"
click at [108, 200] on label "[PERSON_NAME]" at bounding box center [124, 203] width 32 height 6
click at [108, 200] on input "[PERSON_NAME]" at bounding box center [109, 201] width 3 height 3
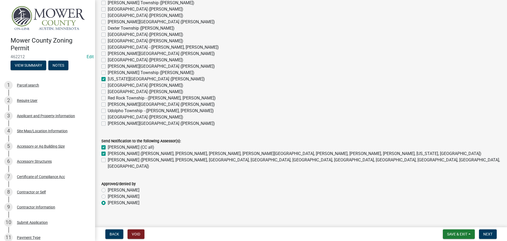
radio input "true"
click at [488, 233] on span "Next" at bounding box center [488, 234] width 9 height 4
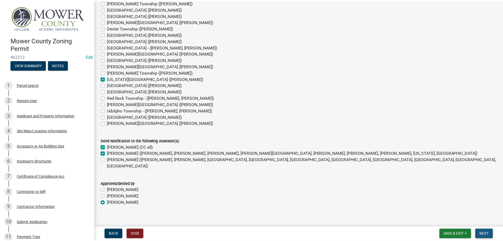
scroll to position [0, 0]
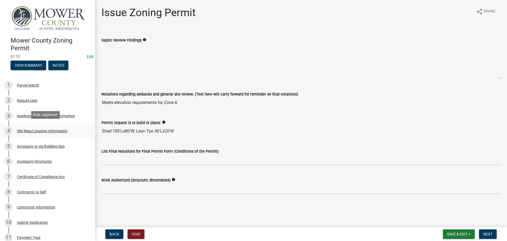
drag, startPoint x: 180, startPoint y: 130, endPoint x: 81, endPoint y: 129, distance: 98.8
click at [81, 129] on div "Mower County Zoning Permit 8170 Edit View Summary Notes 1 Parcel search 2 Requi…" at bounding box center [253, 120] width 507 height 241
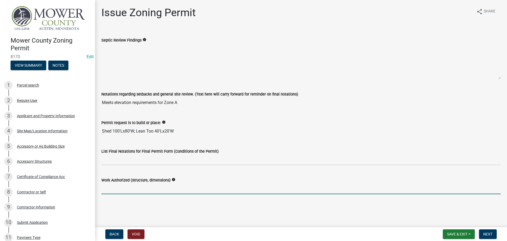
click at [135, 188] on input "Work Authorized (structure, dimensions)" at bounding box center [301, 188] width 400 height 11
paste input "Shed 100'Lx80'W; Lean Too 40'Lx20'W"
type input "Shed 100'Lx80'W; Lean Too 40'Lx20'W"
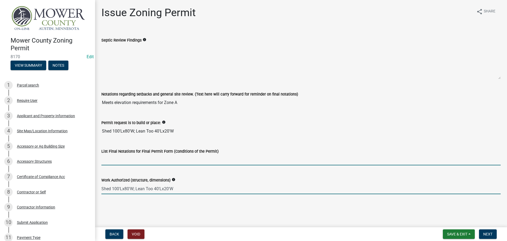
click at [112, 156] on input "List Final Notations for Final Permit Form (Conditions of the Permit)" at bounding box center [301, 159] width 400 height 11
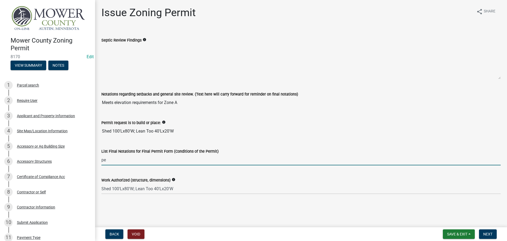
type input "p"
drag, startPoint x: 221, startPoint y: 160, endPoint x: 164, endPoint y: 161, distance: 56.6
click at [164, 161] on input "Please maintain all setbacks and conditions of CUP # 990" at bounding box center [301, 159] width 400 height 11
type input "Please maintain all setbacks and be mindful of shoreland setback. Placement mus…"
click at [491, 234] on span "Next" at bounding box center [488, 234] width 9 height 4
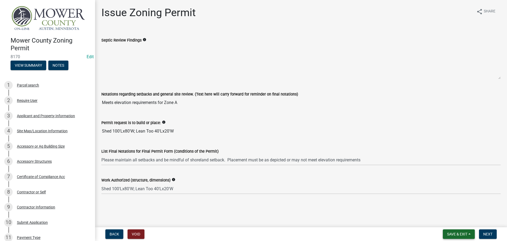
click at [464, 236] on span "Save & Exit" at bounding box center [457, 234] width 20 height 4
click at [460, 219] on button "Save & Exit" at bounding box center [454, 220] width 42 height 13
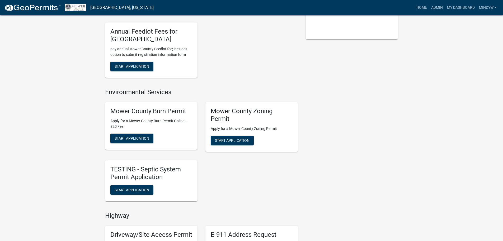
scroll to position [132, 0]
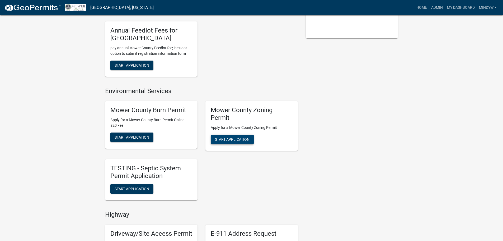
click at [234, 138] on span "Start Application" at bounding box center [232, 139] width 35 height 4
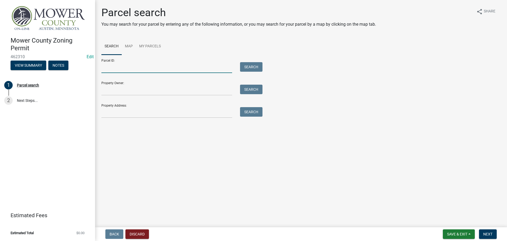
click at [112, 69] on input "Parcel ID:" at bounding box center [166, 67] width 131 height 11
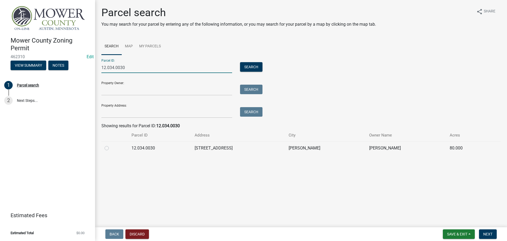
type input "12.034.0030"
click at [111, 145] on label at bounding box center [111, 145] width 0 height 0
click at [111, 148] on input "radio" at bounding box center [112, 146] width 3 height 3
radio input "true"
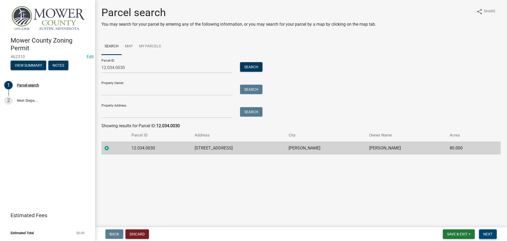
click at [486, 234] on span "Next" at bounding box center [488, 234] width 9 height 4
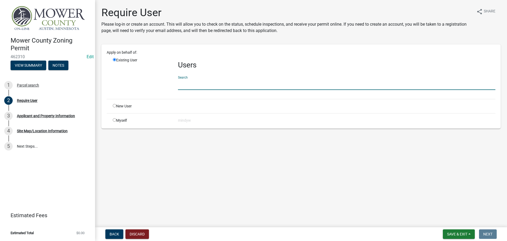
click at [191, 84] on input "text" at bounding box center [337, 84] width 318 height 11
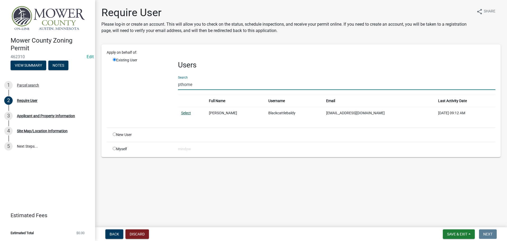
type input "pthome"
click at [184, 113] on link "Select" at bounding box center [186, 113] width 10 height 4
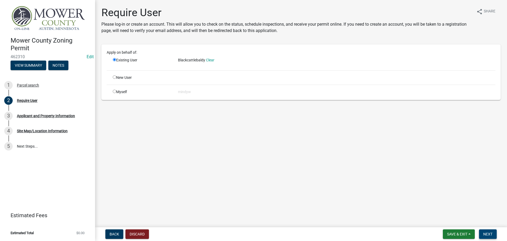
click at [490, 234] on span "Next" at bounding box center [488, 234] width 9 height 4
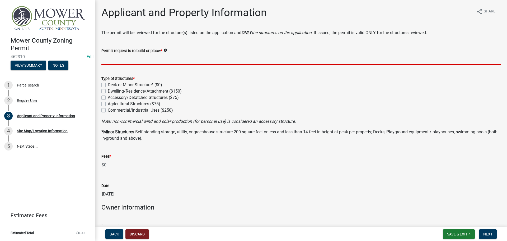
click at [136, 61] on input "Permit request is to build or place: *" at bounding box center [301, 59] width 400 height 11
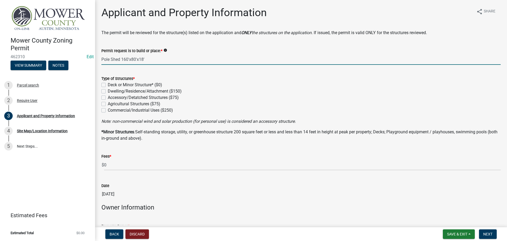
click at [129, 59] on input "Pole Shed 160'x80'x18'" at bounding box center [301, 59] width 400 height 11
type input "Pole Shed 160L'x80'Wx18'H"
click at [108, 105] on label "Agricultural Structures ($75)" at bounding box center [134, 104] width 53 height 6
click at [108, 104] on input "Agricultural Structures ($75)" at bounding box center [109, 102] width 3 height 3
checkbox input "true"
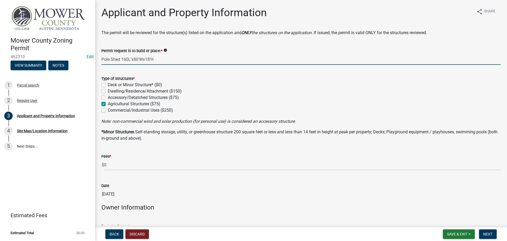
checkbox input "false"
checkbox input "true"
checkbox input "false"
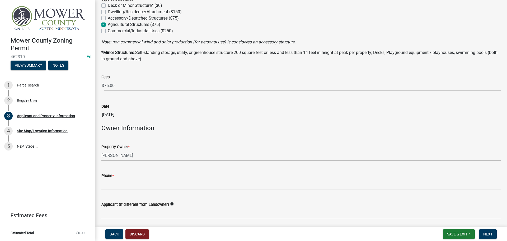
scroll to position [106, 0]
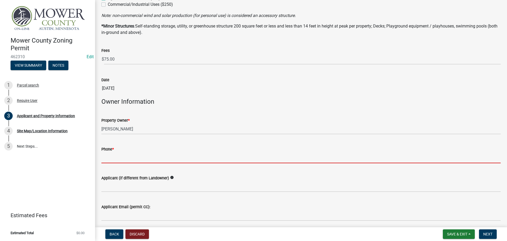
click at [145, 159] on input "Phone *" at bounding box center [301, 157] width 400 height 11
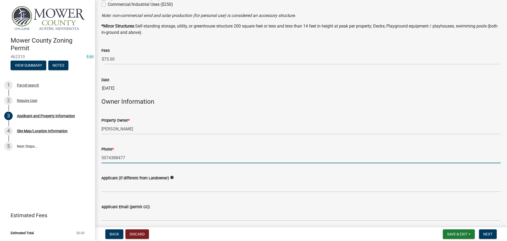
type input "5074388477"
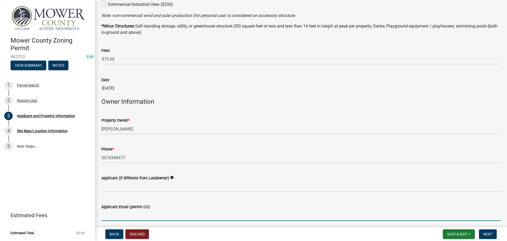
click at [131, 216] on input "Applicant Email (permit CC):" at bounding box center [301, 215] width 400 height 11
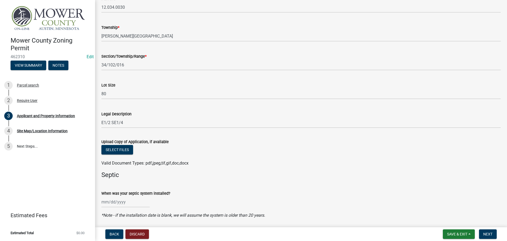
scroll to position [502, 0]
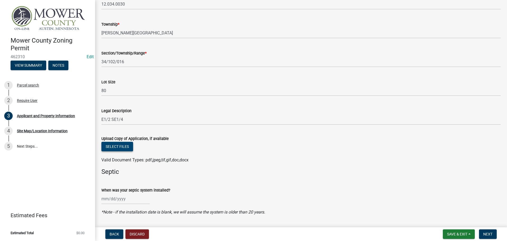
type input "[EMAIL_ADDRESS][DOMAIN_NAME]"
click at [105, 144] on button "Select files" at bounding box center [117, 147] width 32 height 10
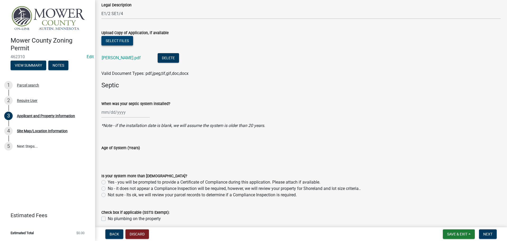
scroll to position [630, 0]
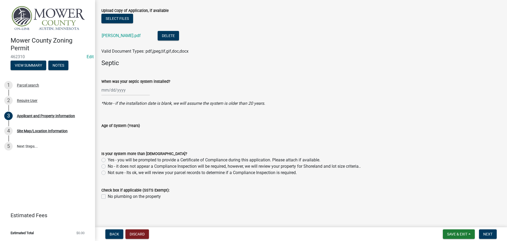
click at [108, 167] on label "No - it does not appear a Compliance Inspection will be required, however, we w…" at bounding box center [234, 166] width 253 height 6
click at [108, 166] on input "No - it does not appear a Compliance Inspection will be required, however, we w…" at bounding box center [109, 164] width 3 height 3
radio input "true"
click at [486, 234] on span "Next" at bounding box center [488, 234] width 9 height 4
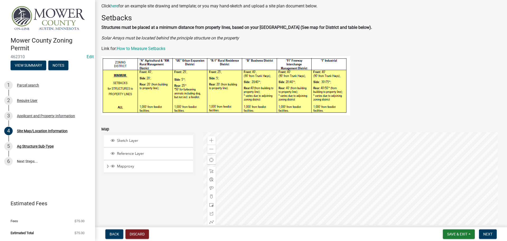
scroll to position [159, 0]
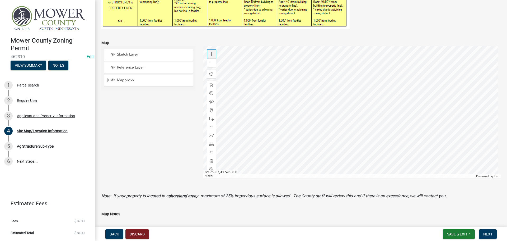
click at [211, 56] on span at bounding box center [212, 54] width 4 height 4
click at [260, 76] on div at bounding box center [352, 112] width 298 height 132
click at [209, 58] on div "Zoom in" at bounding box center [211, 54] width 8 height 8
click at [210, 100] on span at bounding box center [212, 102] width 4 height 4
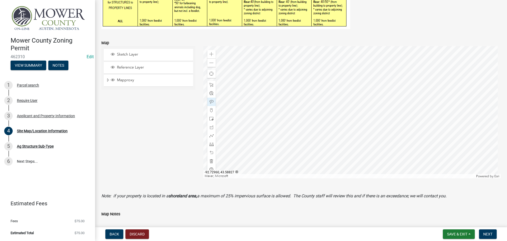
click at [288, 103] on div at bounding box center [352, 112] width 298 height 132
click at [301, 115] on div at bounding box center [352, 112] width 298 height 132
click at [302, 129] on div at bounding box center [352, 112] width 298 height 132
click at [252, 98] on div at bounding box center [352, 112] width 298 height 132
click at [210, 143] on span at bounding box center [212, 144] width 4 height 4
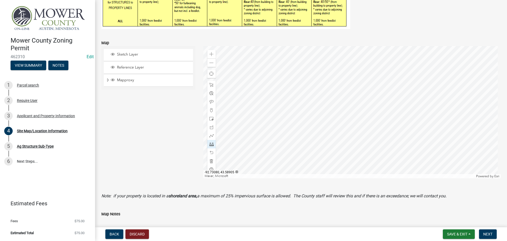
click at [232, 72] on div at bounding box center [352, 112] width 298 height 132
click at [324, 72] on div at bounding box center [352, 112] width 298 height 132
click at [322, 72] on div at bounding box center [352, 112] width 298 height 132
click at [324, 113] on div at bounding box center [352, 112] width 298 height 132
click at [241, 113] on div at bounding box center [352, 112] width 298 height 132
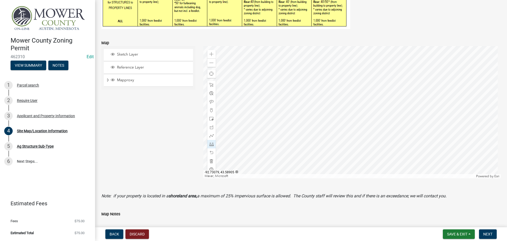
click at [241, 72] on div at bounding box center [352, 112] width 298 height 132
click at [324, 94] on div at bounding box center [352, 112] width 298 height 132
click at [437, 96] on div at bounding box center [352, 112] width 298 height 132
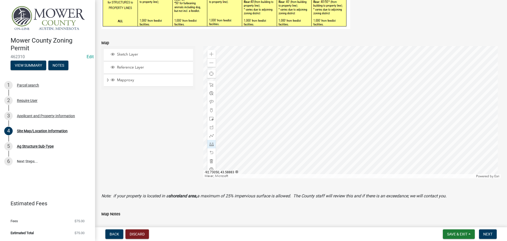
click at [281, 113] on div at bounding box center [352, 112] width 298 height 132
click at [283, 171] on div at bounding box center [352, 112] width 298 height 132
click at [282, 171] on div at bounding box center [352, 112] width 298 height 132
click at [240, 97] on div at bounding box center [352, 112] width 298 height 132
click at [216, 97] on div at bounding box center [352, 112] width 298 height 132
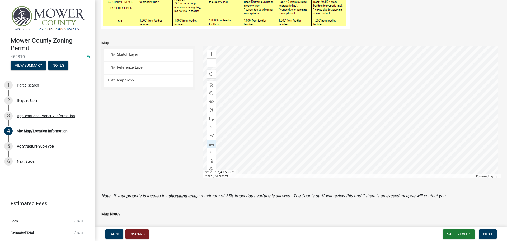
click at [216, 97] on div at bounding box center [352, 112] width 298 height 132
click at [255, 71] on div at bounding box center [352, 112] width 298 height 132
click at [255, 46] on div at bounding box center [352, 112] width 298 height 132
click at [211, 65] on span at bounding box center [212, 63] width 4 height 4
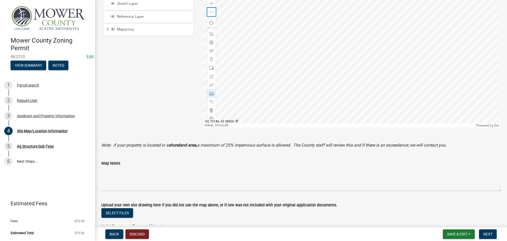
scroll to position [211, 0]
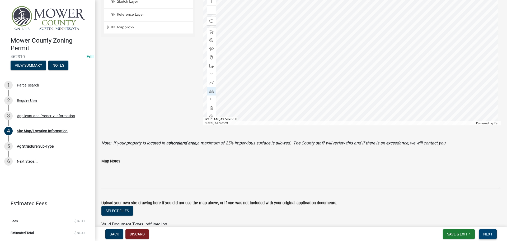
click at [488, 233] on span "Next" at bounding box center [488, 234] width 9 height 4
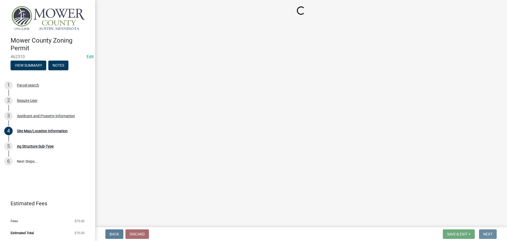
scroll to position [0, 0]
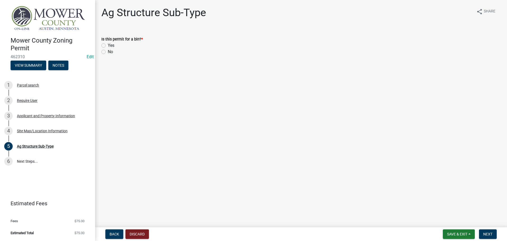
drag, startPoint x: 103, startPoint y: 51, endPoint x: 214, endPoint y: 104, distance: 123.1
click at [108, 51] on label "No" at bounding box center [110, 52] width 5 height 6
click at [108, 51] on input "No" at bounding box center [109, 50] width 3 height 3
radio input "true"
click at [490, 231] on button "Next" at bounding box center [488, 234] width 18 height 10
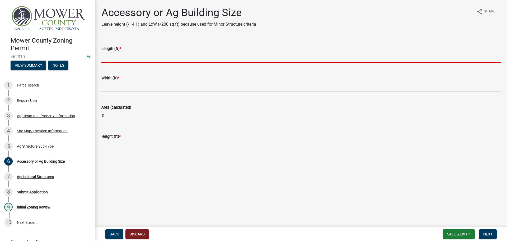
click at [115, 59] on input "text" at bounding box center [301, 57] width 400 height 11
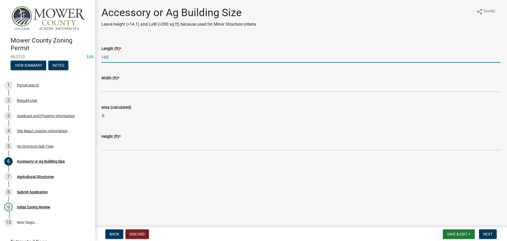
type input "160"
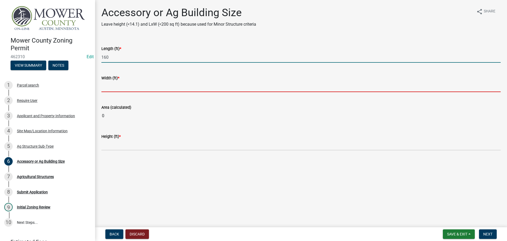
click at [126, 87] on input "text" at bounding box center [301, 86] width 400 height 11
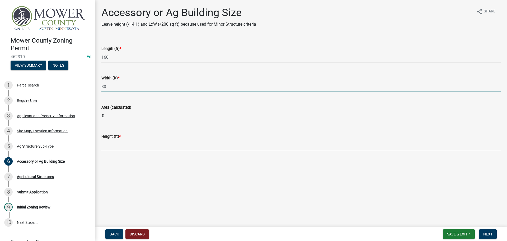
type input "80"
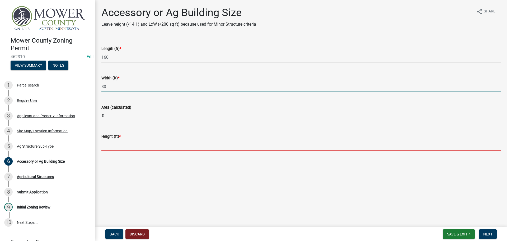
click at [121, 145] on main "Accessory or Ag Building Size Leave height (<14.1) and LxW (<200 sq ft) because…" at bounding box center [301, 112] width 412 height 225
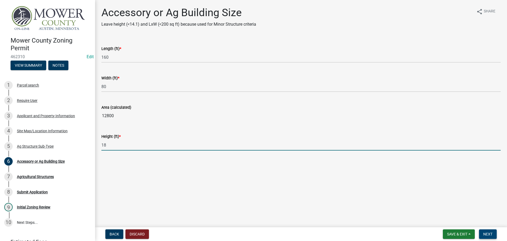
type input "18"
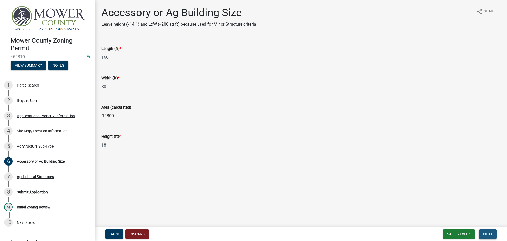
click at [490, 236] on span "Next" at bounding box center [488, 234] width 9 height 4
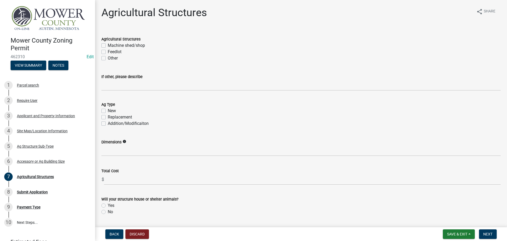
click at [108, 44] on label "Machine shed/shop" at bounding box center [126, 45] width 37 height 6
click at [108, 44] on input "Machine shed/shop" at bounding box center [109, 43] width 3 height 3
checkbox input "true"
checkbox input "false"
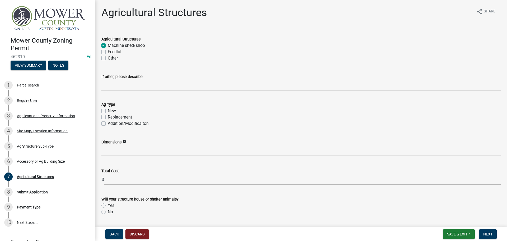
click at [108, 110] on label "New" at bounding box center [112, 111] width 8 height 6
click at [108, 110] on input "New" at bounding box center [109, 109] width 3 height 3
checkbox input "true"
checkbox input "false"
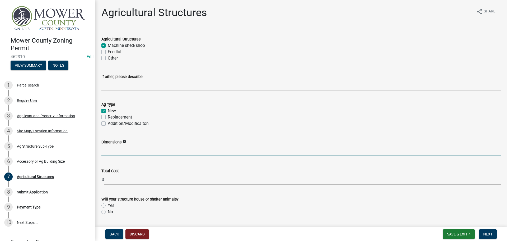
click at [108, 150] on input "Dimensions" at bounding box center [301, 150] width 400 height 11
type input "160'Lx80'Wx18'H"
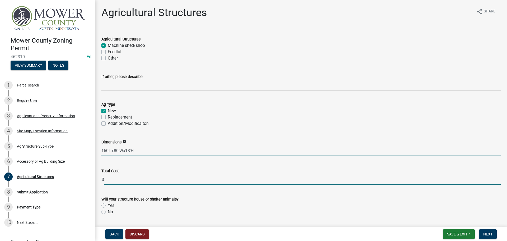
click at [120, 182] on input "text" at bounding box center [302, 179] width 397 height 11
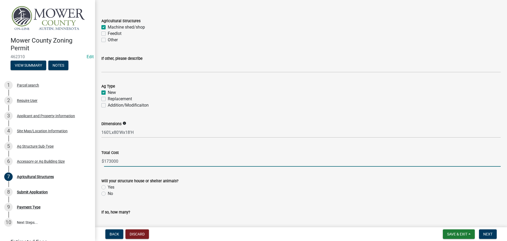
scroll to position [26, 0]
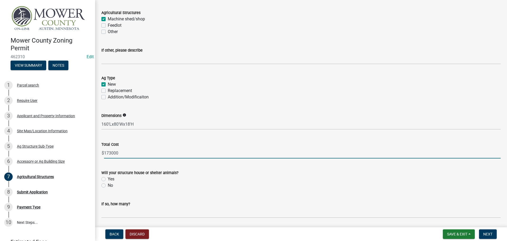
type input "173000"
click at [108, 186] on label "No" at bounding box center [110, 185] width 5 height 6
click at [108, 186] on input "No" at bounding box center [109, 183] width 3 height 3
radio input "true"
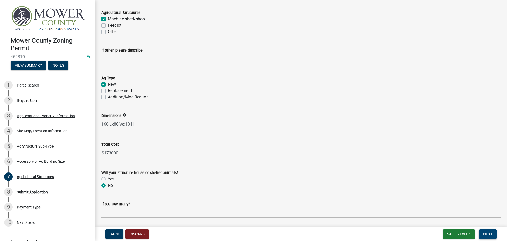
click at [485, 232] on span "Next" at bounding box center [488, 234] width 9 height 4
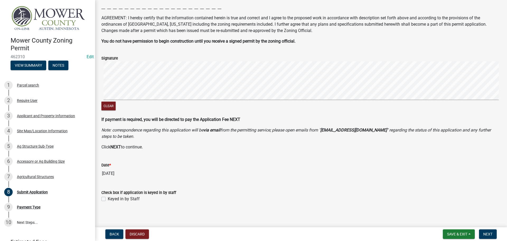
scroll to position [77, 0]
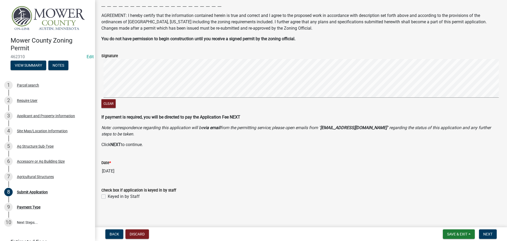
click at [108, 195] on label "Keyed in by Staff" at bounding box center [124, 196] width 32 height 6
click at [108, 195] on input "Keyed in by Staff" at bounding box center [109, 194] width 3 height 3
checkbox input "true"
click at [493, 234] on span "Next" at bounding box center [488, 234] width 9 height 4
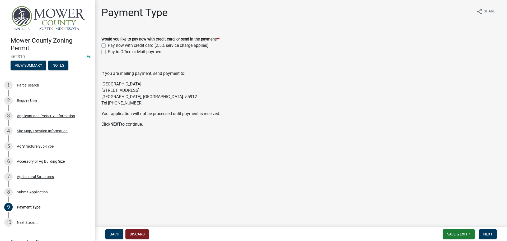
click at [108, 51] on label "Pay in Office or Mail payment" at bounding box center [135, 52] width 55 height 6
click at [108, 51] on input "Pay in Office or Mail payment" at bounding box center [109, 50] width 3 height 3
checkbox input "true"
checkbox input "false"
checkbox input "true"
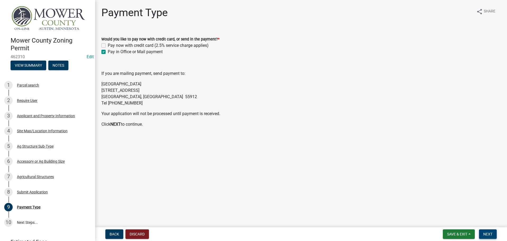
click at [483, 232] on button "Next" at bounding box center [488, 234] width 18 height 10
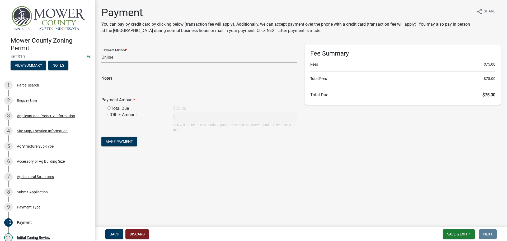
click at [123, 59] on select "Credit Card POS Check Cash Online" at bounding box center [199, 57] width 196 height 11
select select "1: 0"
click at [101, 52] on select "Credit Card POS Check Cash Online" at bounding box center [199, 57] width 196 height 11
click at [124, 80] on input "text" at bounding box center [199, 79] width 196 height 11
type input "4439"
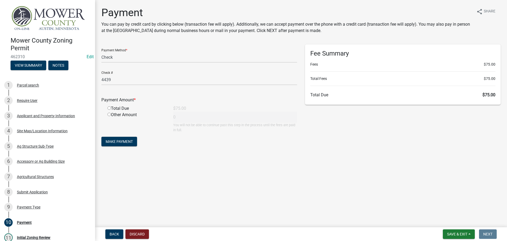
click at [109, 108] on input "radio" at bounding box center [109, 107] width 3 height 3
radio input "true"
type input "75"
click at [123, 142] on span "Make Payment" at bounding box center [119, 141] width 27 height 4
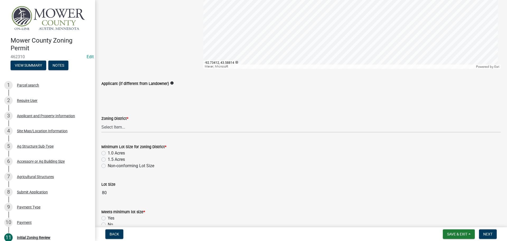
scroll to position [132, 0]
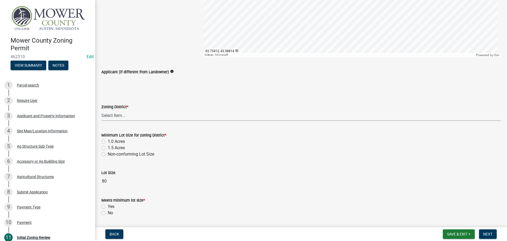
click at [125, 119] on select "Select Item... Agricultural District Rural Management District Urban Expansion …" at bounding box center [301, 115] width 400 height 11
click at [101, 110] on select "Select Item... Agricultural District Rural Management District Urban Expansion …" at bounding box center [301, 115] width 400 height 11
select select "b3482f8c-74ac-4d6a-bff7-6eca71038996"
click at [108, 147] on label "1.5 Acres" at bounding box center [116, 148] width 17 height 6
click at [108, 147] on input "1.5 Acres" at bounding box center [109, 146] width 3 height 3
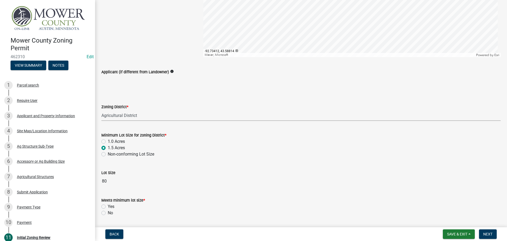
radio input "true"
click at [108, 208] on label "Yes" at bounding box center [111, 206] width 7 height 6
click at [108, 207] on input "Yes" at bounding box center [109, 204] width 3 height 3
radio input "true"
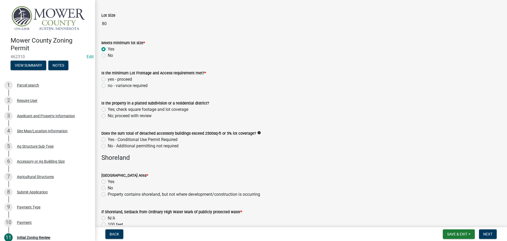
scroll to position [291, 0]
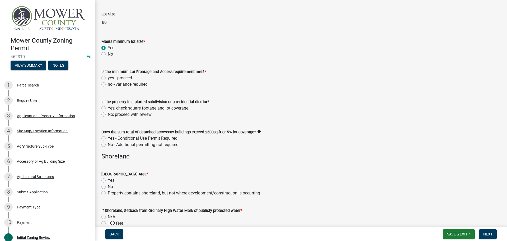
click at [108, 78] on label "yes - proceed" at bounding box center [120, 78] width 24 height 6
click at [108, 78] on input "yes - proceed" at bounding box center [109, 76] width 3 height 3
radio input "true"
click at [108, 116] on label "No; proceed with review" at bounding box center [130, 114] width 44 height 6
click at [108, 115] on input "No; proceed with review" at bounding box center [109, 112] width 3 height 3
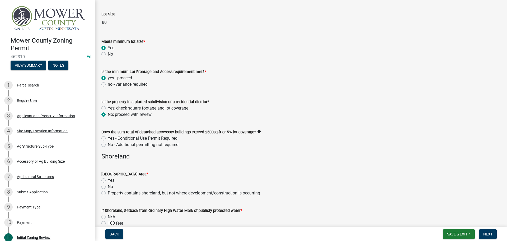
radio input "true"
click at [108, 145] on label "No - Additional permitting not required" at bounding box center [143, 144] width 71 height 6
click at [108, 145] on input "No - Additional permitting not required" at bounding box center [109, 142] width 3 height 3
radio input "true"
click at [108, 192] on label "Property contains shoreland, but not where development/construction is occurring" at bounding box center [184, 193] width 152 height 6
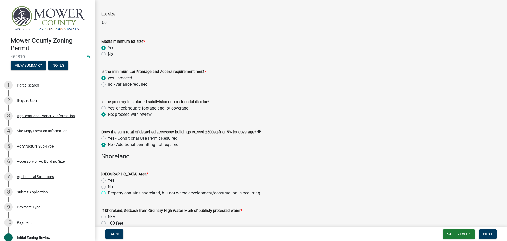
click at [108, 192] on input "Property contains shoreland, but not where development/construction is occurring" at bounding box center [109, 191] width 3 height 3
radio input "true"
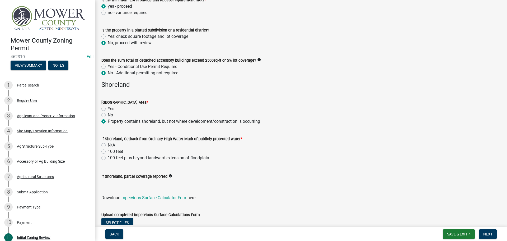
scroll to position [370, 0]
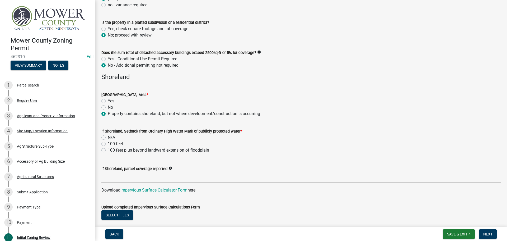
click at [108, 136] on label "N/A" at bounding box center [111, 137] width 7 height 6
click at [108, 136] on input "N/A" at bounding box center [109, 135] width 3 height 3
radio input "true"
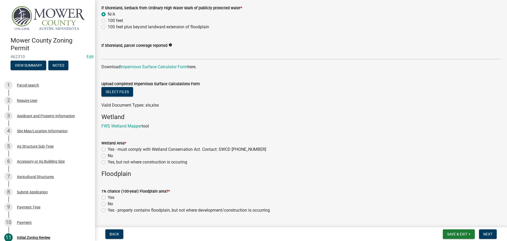
scroll to position [502, 0]
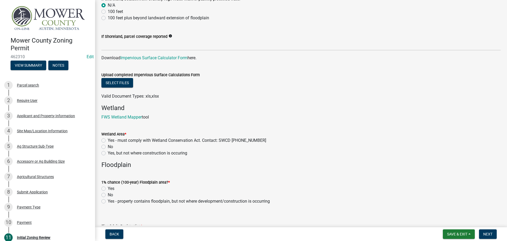
click at [108, 147] on label "No" at bounding box center [110, 146] width 5 height 6
click at [108, 147] on input "No" at bounding box center [109, 144] width 3 height 3
radio input "true"
drag, startPoint x: 105, startPoint y: 194, endPoint x: 142, endPoint y: 190, distance: 37.7
click at [108, 194] on label "No" at bounding box center [110, 195] width 5 height 6
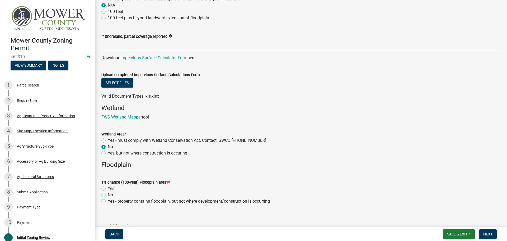
click at [108, 194] on input "No" at bounding box center [109, 193] width 3 height 3
radio input "true"
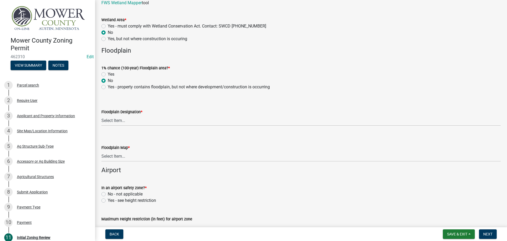
scroll to position [634, 0]
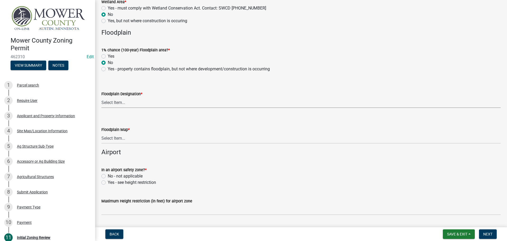
click at [124, 103] on select "Select Item... FEMA Zone X, unshaded: Area of minimal flood risk FEMA Zone X, s…" at bounding box center [301, 102] width 400 height 11
click at [101, 97] on select "Select Item... FEMA Zone X, unshaded: Area of minimal flood risk FEMA Zone X, s…" at bounding box center [301, 102] width 400 height 11
select select "dde31415-e60a-4751-ae01-743b3f90a971"
click at [136, 138] on select "Select Item... Community 270307; Panel #27099________ COMMUNITY 270307 PANEL # …" at bounding box center [301, 138] width 400 height 11
click at [101, 133] on select "Select Item... Community 270307; Panel #27099________ COMMUNITY 270307 PANEL # …" at bounding box center [301, 138] width 400 height 11
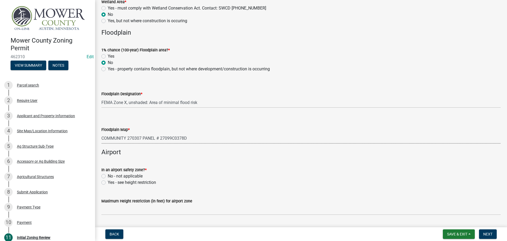
select select "a701f926-4d23-4961-aa5b-98da01c3251c"
click at [108, 175] on label "No - not applicable" at bounding box center [125, 176] width 35 height 6
click at [108, 175] on input "No - not applicable" at bounding box center [109, 174] width 3 height 3
radio input "true"
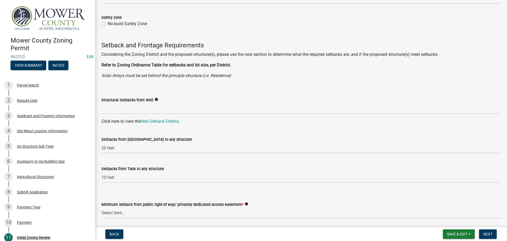
scroll to position [846, 0]
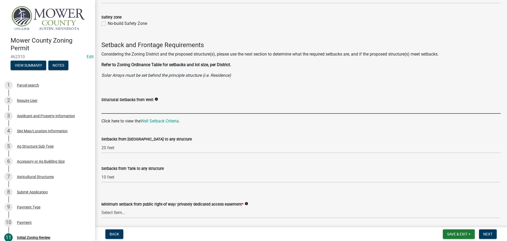
click at [123, 106] on input "Structural Setbacks from Well" at bounding box center [301, 108] width 400 height 11
type input "3Ft"
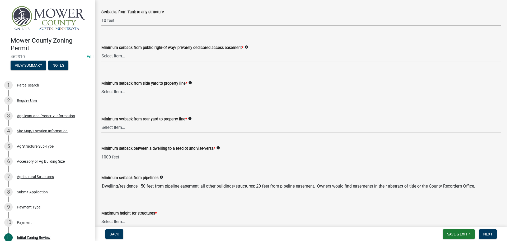
scroll to position [1004, 0]
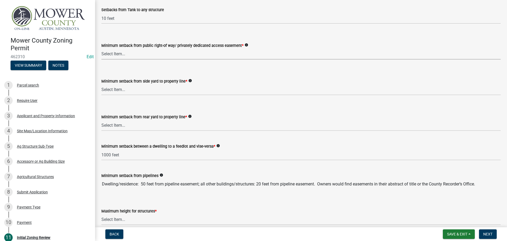
click at [123, 55] on select "Select Item... 25 feet 40 feet 90 feet from Trunk Highways 25 feet* double fron…" at bounding box center [301, 54] width 400 height 11
click at [101, 49] on select "Select Item... 25 feet 40 feet 90 feet from Trunk Highways 25 feet* double fron…" at bounding box center [301, 54] width 400 height 11
select select "c47060ae-5a59-4598-aaca-6dd441bdfcfe"
click at [123, 92] on select "Select Item... 5 feet 20 feet 30 feet 40 feet 75 feet Livestock (not a feedlot)…" at bounding box center [301, 89] width 400 height 11
click at [101, 84] on select "Select Item... 5 feet 20 feet 30 feet 40 feet 75 feet Livestock (not a feedlot)…" at bounding box center [301, 89] width 400 height 11
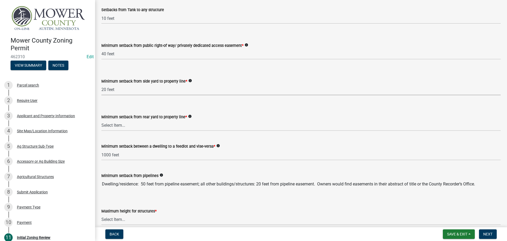
select select "9a9d9ea8-ba4c-4382-ad6b-de95ff89fc1c"
click at [127, 127] on select "Select Item... 20 feet 25 feet 40 feet 50 feet Livestock (not a feedlot), fur-b…" at bounding box center [301, 125] width 400 height 11
click at [101, 120] on select "Select Item... 20 feet 25 feet 40 feet 50 feet Livestock (not a feedlot), fur-b…" at bounding box center [301, 125] width 400 height 11
select select "aed63dd0-ddda-46d5-8ef8-3a5d93ffbb59"
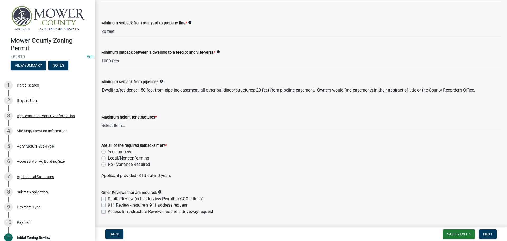
scroll to position [1136, 0]
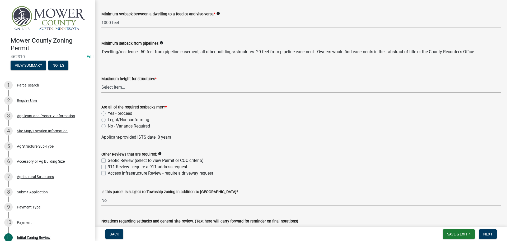
click at [122, 91] on select "Select Item... 35 feet 45 feet Agricultural Structure - exempt Other structure …" at bounding box center [301, 87] width 400 height 11
click at [101, 82] on select "Select Item... 35 feet 45 feet Agricultural Structure - exempt Other structure …" at bounding box center [301, 87] width 400 height 11
select select "f85b0be6-0ba0-4e52-abd8-9a831d915a76"
click at [108, 114] on label "Yes - proceed" at bounding box center [120, 113] width 25 height 6
click at [108, 114] on input "Yes - proceed" at bounding box center [109, 111] width 3 height 3
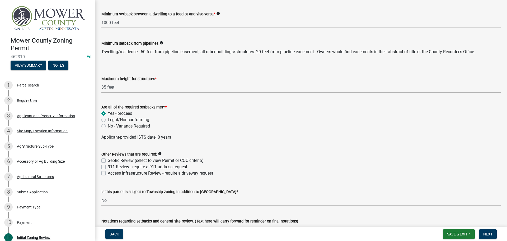
radio input "true"
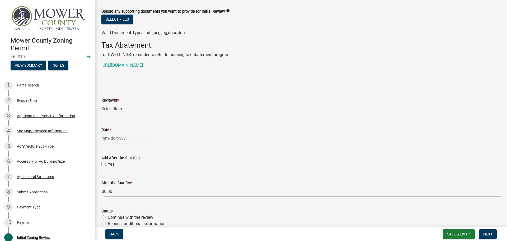
scroll to position [1374, 0]
click at [125, 113] on select "Select Item... [PERSON_NAME] [PERSON_NAME] [PERSON_NAME] [PERSON_NAME] [PERSON_…" at bounding box center [301, 108] width 400 height 11
click at [101, 103] on select "Select Item... [PERSON_NAME] [PERSON_NAME] [PERSON_NAME] [PERSON_NAME] [PERSON_…" at bounding box center [301, 108] width 400 height 11
select select "d30c6f89-be7e-468b-bfd6-a0324d9e8ee6"
click at [114, 141] on div at bounding box center [125, 137] width 48 height 11
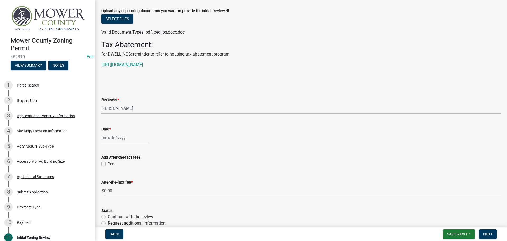
select select "8"
select select "2025"
click at [108, 184] on div "11" at bounding box center [107, 182] width 8 height 8
type input "[DATE]"
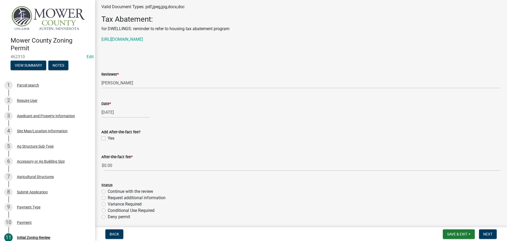
scroll to position [1463, 0]
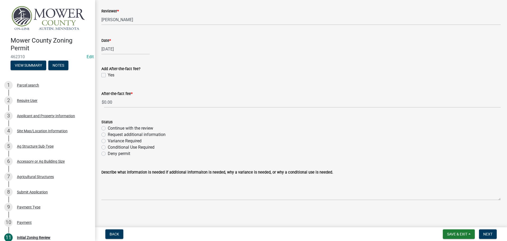
click at [108, 130] on label "Continue with the review" at bounding box center [130, 128] width 45 height 6
click at [108, 128] on input "Continue with the review" at bounding box center [109, 126] width 3 height 3
radio input "true"
click at [489, 232] on span "Next" at bounding box center [488, 234] width 9 height 4
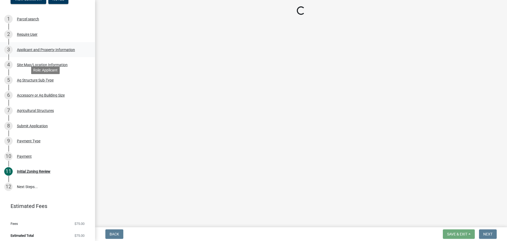
scroll to position [67, 0]
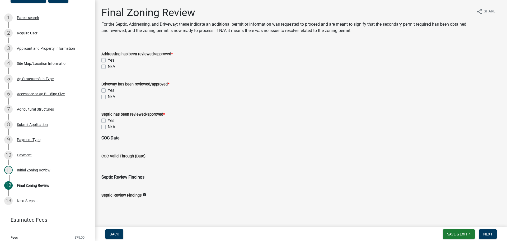
click at [108, 66] on label "N/A" at bounding box center [111, 66] width 7 height 6
click at [108, 66] on input "N/A" at bounding box center [109, 64] width 3 height 3
checkbox input "true"
checkbox input "false"
checkbox input "true"
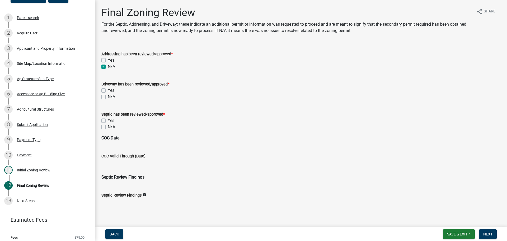
click at [108, 96] on label "N/A" at bounding box center [111, 97] width 7 height 6
click at [108, 96] on input "N/A" at bounding box center [109, 95] width 3 height 3
checkbox input "true"
checkbox input "false"
checkbox input "true"
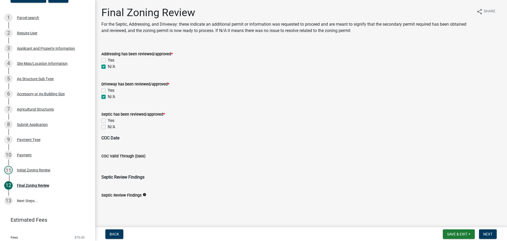
click at [108, 127] on label "N/A" at bounding box center [111, 127] width 7 height 6
click at [108, 127] on input "N/A" at bounding box center [109, 125] width 3 height 3
checkbox input "true"
checkbox input "false"
checkbox input "true"
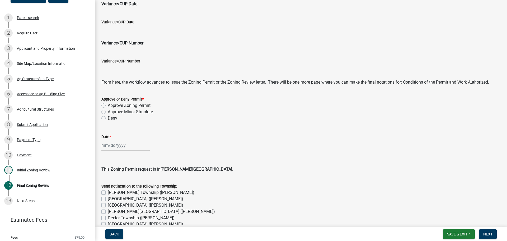
scroll to position [238, 0]
click at [108, 106] on label "Approve Zoning Permit" at bounding box center [129, 105] width 43 height 6
click at [108, 105] on input "Approve Zoning Permit" at bounding box center [109, 103] width 3 height 3
radio input "true"
select select "8"
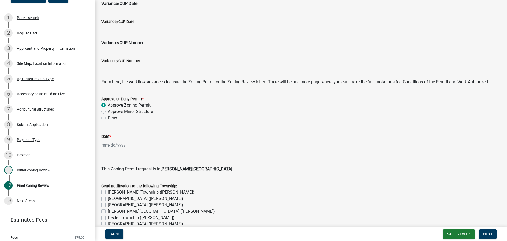
select select "2025"
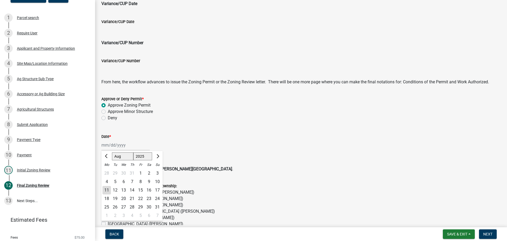
click at [116, 147] on div "[PERSON_NAME] Feb Mar Apr [PERSON_NAME][DATE] Oct Nov [DATE] 1526 1527 1528 152…" at bounding box center [125, 145] width 48 height 11
click at [106, 189] on div "11" at bounding box center [107, 190] width 8 height 8
type input "[DATE]"
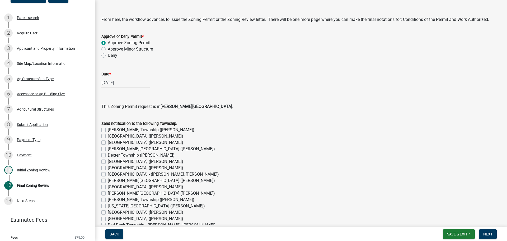
scroll to position [317, 0]
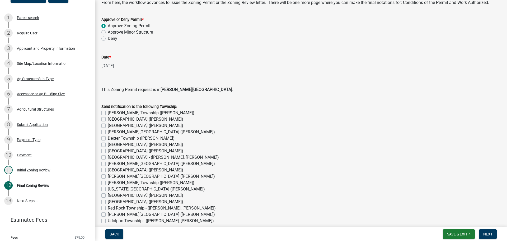
click at [101, 184] on div "Send notification to the following Township: [PERSON_NAME][GEOGRAPHIC_DATA] ([P…" at bounding box center [301, 167] width 407 height 140
click at [108, 183] on label "[PERSON_NAME] Township ([PERSON_NAME])" at bounding box center [151, 182] width 87 height 6
click at [108, 183] on input "[PERSON_NAME] Township ([PERSON_NAME])" at bounding box center [109, 180] width 3 height 3
checkbox input "true"
checkbox input "false"
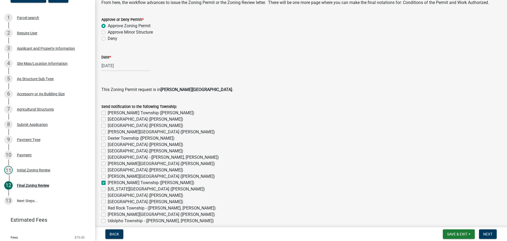
checkbox input "false"
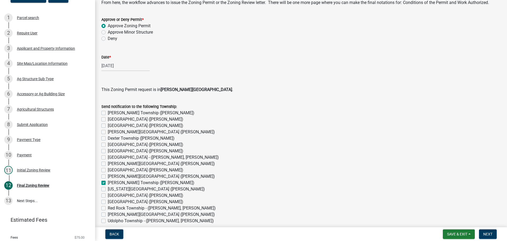
checkbox input "false"
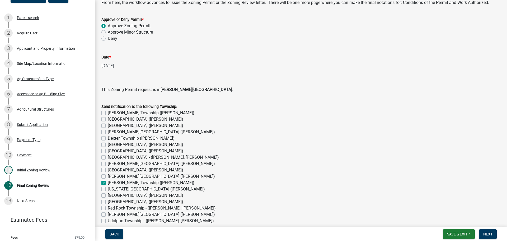
checkbox input "true"
checkbox input "false"
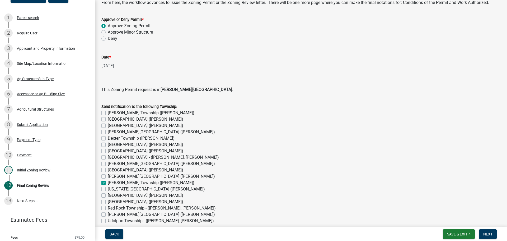
checkbox input "false"
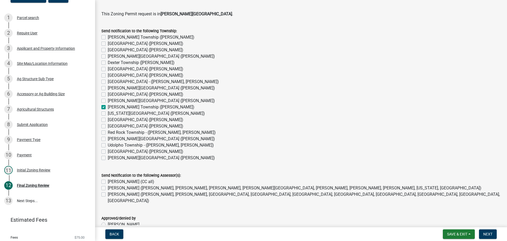
scroll to position [423, 0]
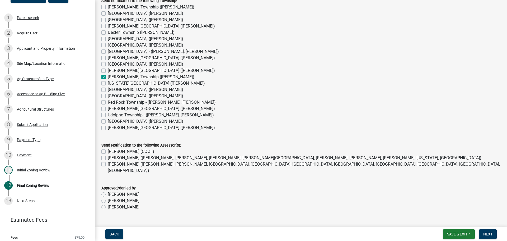
click at [108, 151] on label "[PERSON_NAME] (CC all)" at bounding box center [131, 151] width 47 height 6
click at [108, 151] on input "[PERSON_NAME] (CC all)" at bounding box center [109, 149] width 3 height 3
checkbox input "true"
checkbox input "false"
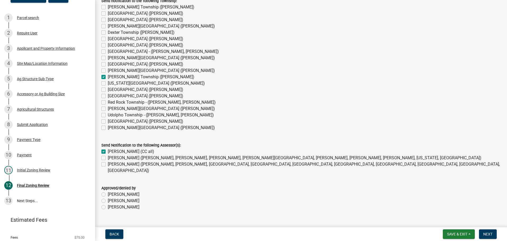
click at [108, 158] on label "[PERSON_NAME] ([PERSON_NAME], [PERSON_NAME], [PERSON_NAME], [PERSON_NAME][GEOGR…" at bounding box center [295, 158] width 374 height 6
click at [108, 158] on input "[PERSON_NAME] ([PERSON_NAME], [PERSON_NAME], [PERSON_NAME], [PERSON_NAME][GEOGR…" at bounding box center [109, 156] width 3 height 3
checkbox input "true"
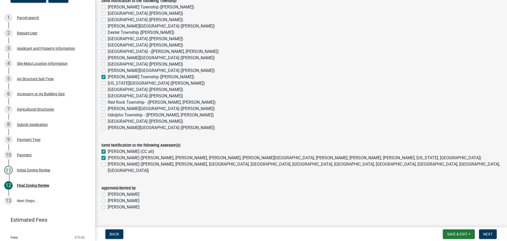
checkbox input "false"
click at [108, 204] on label "[PERSON_NAME]" at bounding box center [124, 207] width 32 height 6
click at [108, 204] on input "[PERSON_NAME]" at bounding box center [109, 205] width 3 height 3
radio input "true"
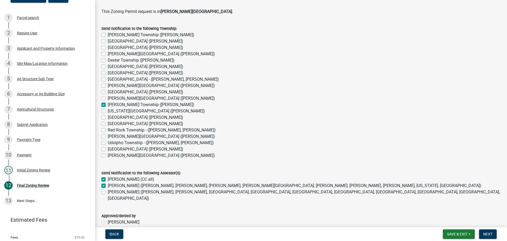
scroll to position [396, 0]
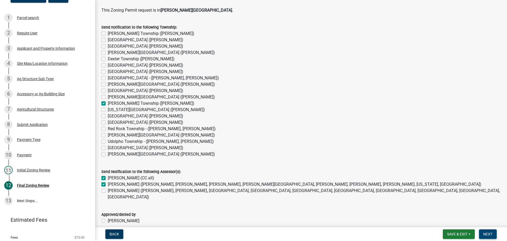
click at [492, 234] on span "Next" at bounding box center [488, 234] width 9 height 4
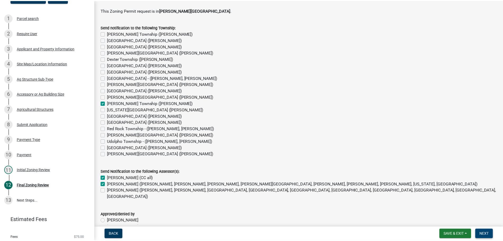
scroll to position [0, 0]
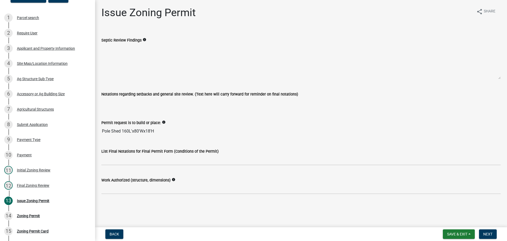
drag, startPoint x: 157, startPoint y: 132, endPoint x: 101, endPoint y: 132, distance: 56.0
click at [101, 132] on div "Permit request is to build or place: info Pole Shed 160L'x80'Wx18'H" at bounding box center [301, 124] width 407 height 24
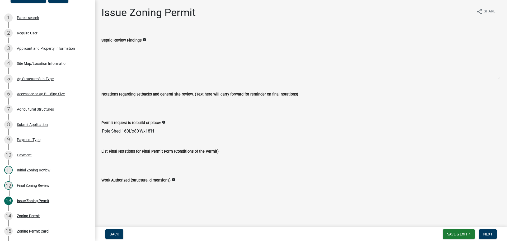
click at [118, 187] on input "Work Authorized (structure, dimensions)" at bounding box center [301, 188] width 400 height 11
paste input "Pole Shed 160L'x80'Wx18'H"
type input "Pole Shed 160L'x80'Wx18'H"
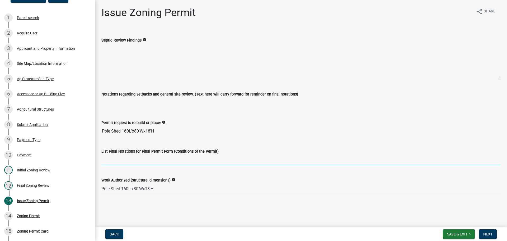
click at [115, 158] on input "List Final Notations for Final Permit Form (Conditions of the Permit)" at bounding box center [301, 159] width 400 height 11
drag, startPoint x: 216, startPoint y: 160, endPoint x: 156, endPoint y: 163, distance: 60.6
click at [156, 163] on input "Please maintain all setbacks and conditions of CUP # 990" at bounding box center [301, 159] width 400 height 11
type input "Please maintain all setbacks 40' from the front right of way, 20' from the rear…"
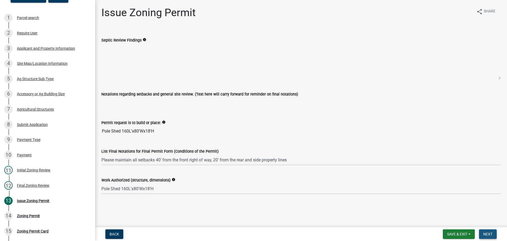
click at [487, 233] on span "Next" at bounding box center [488, 234] width 9 height 4
click at [458, 236] on span "Save & Exit" at bounding box center [457, 234] width 20 height 4
click at [450, 219] on button "Save & Exit" at bounding box center [454, 220] width 42 height 13
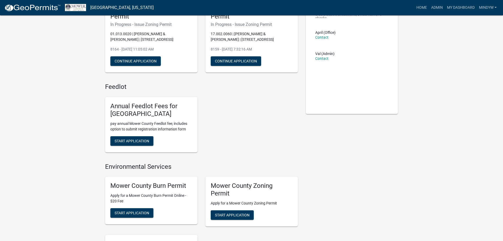
scroll to position [53, 0]
